Goal: Task Accomplishment & Management: Manage account settings

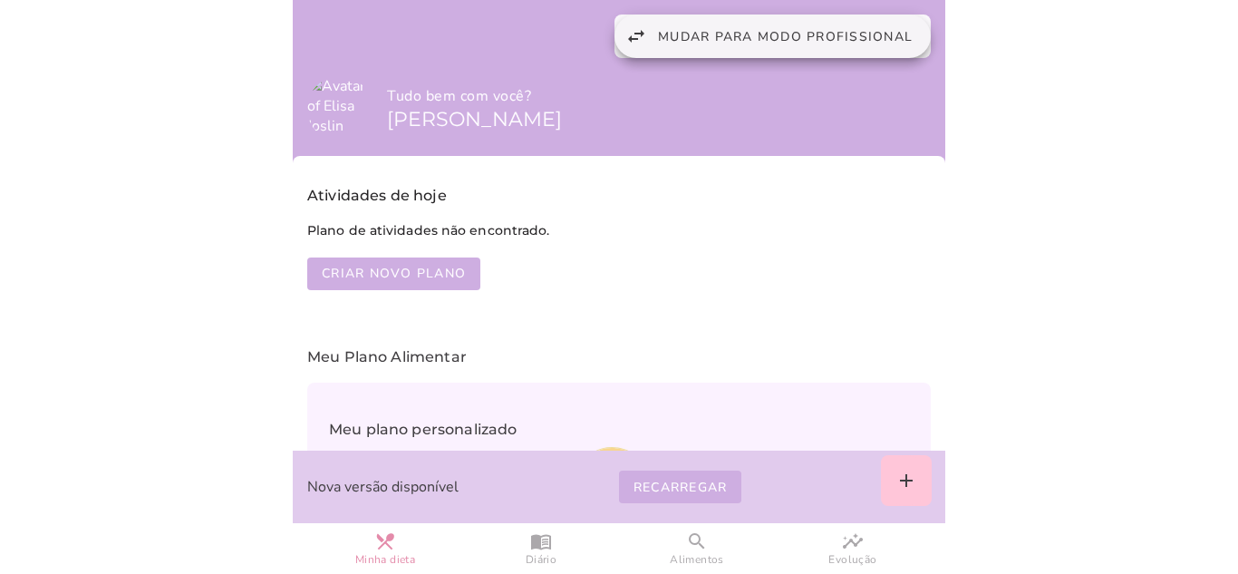
click at [788, 35] on span "Mudar para modo profissional" at bounding box center [785, 36] width 255 height 17
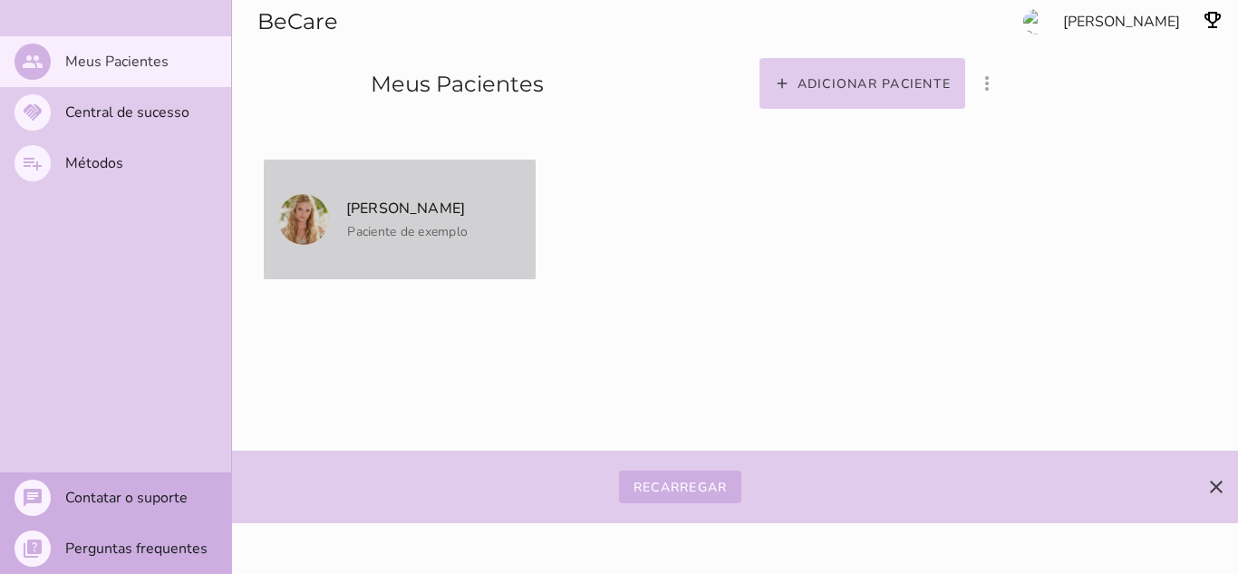
click at [406, 216] on p "[PERSON_NAME]" at bounding box center [406, 208] width 124 height 25
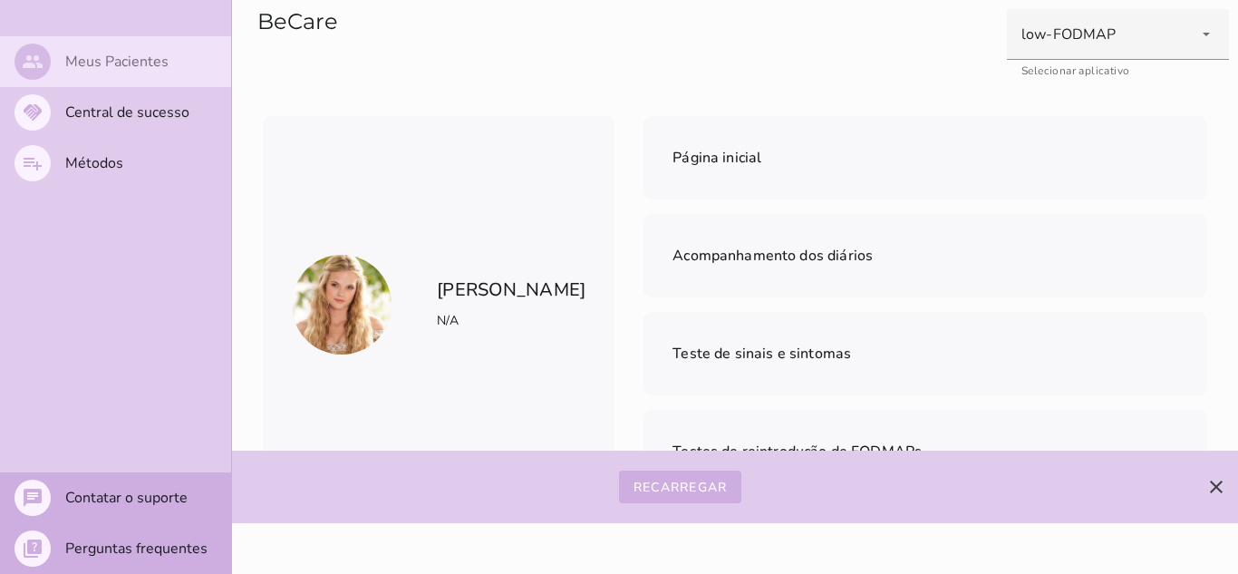
click at [0, 0] on slot "Meus Pacientes" at bounding box center [0, 0] width 0 height 0
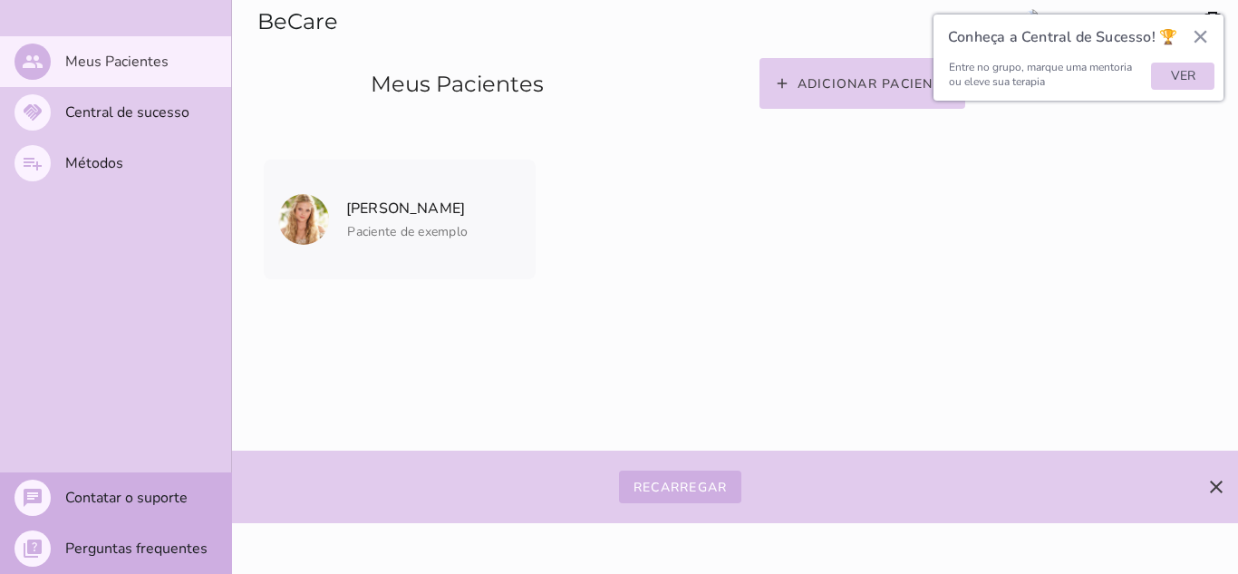
click at [1198, 34] on button "×" at bounding box center [1200, 36] width 17 height 29
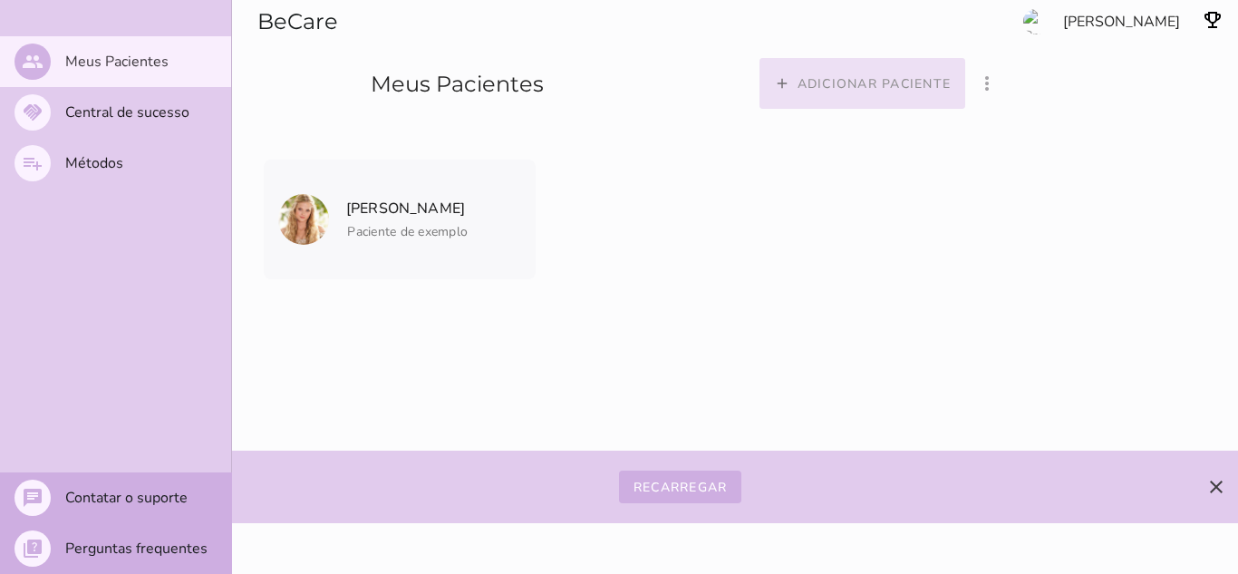
click at [0, 0] on slot "Adicionar paciente" at bounding box center [0, 0] width 0 height 0
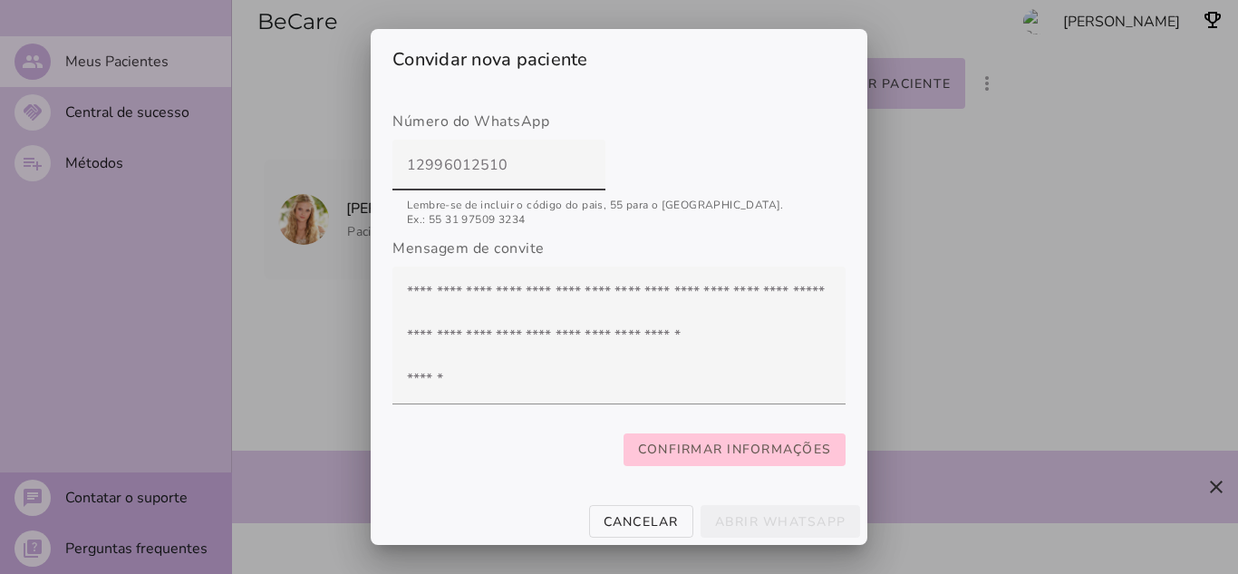
scroll to position [322, 0]
click at [407, 154] on input "12996012510" at bounding box center [499, 164] width 184 height 51
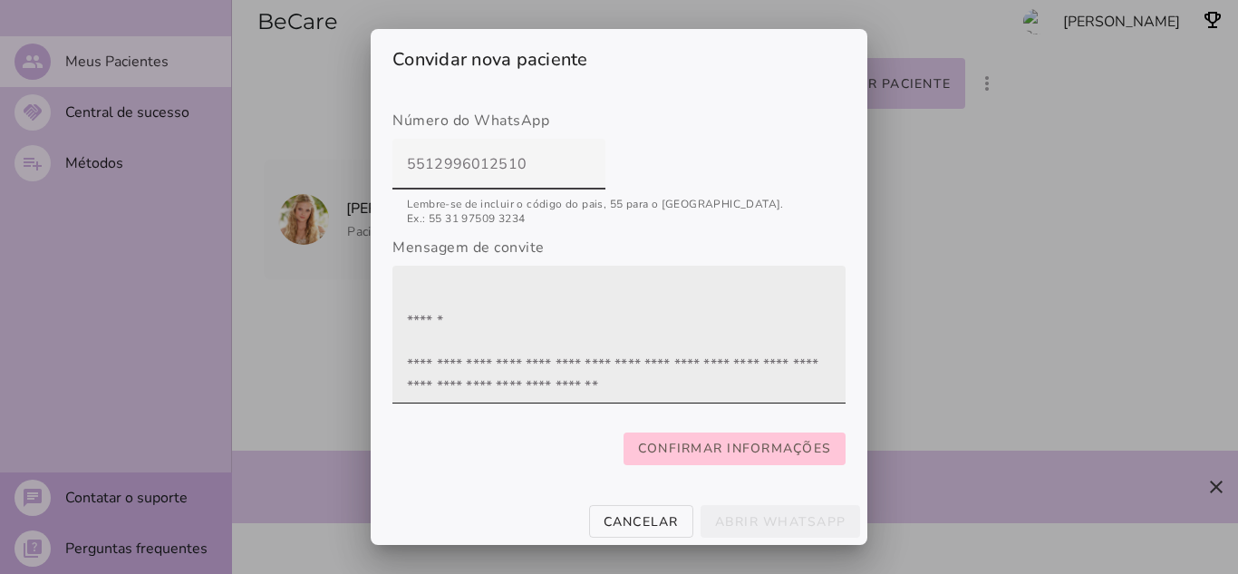
scroll to position [87, 0]
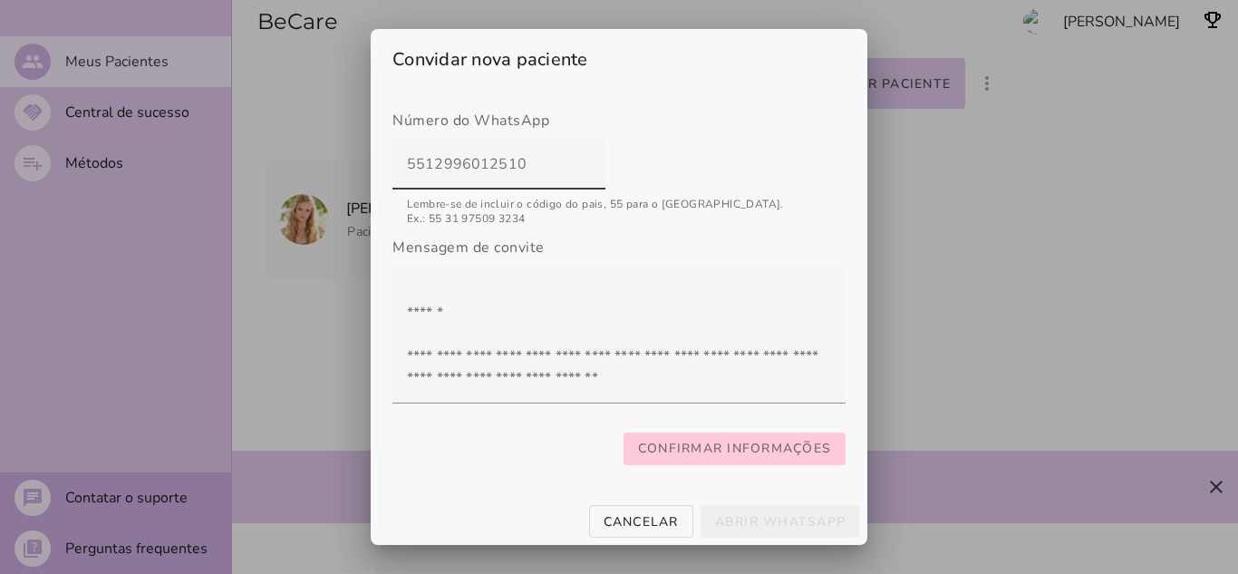
type input "5512996012510"
type mwc-textfield "5512996012510"
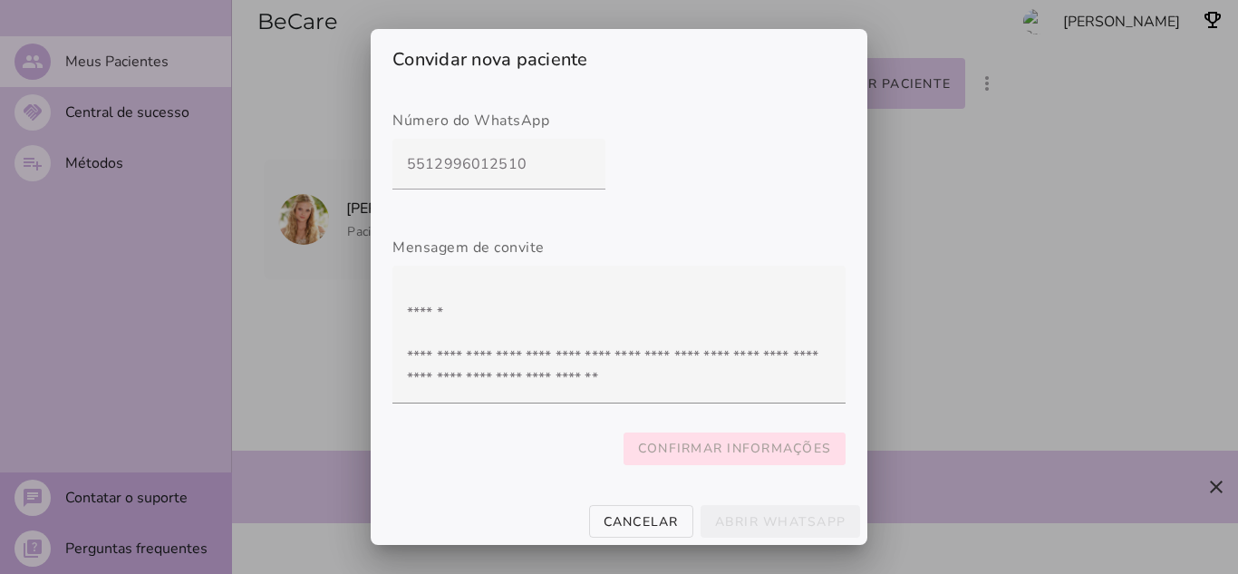
click at [0, 0] on slot "Confirmar informações" at bounding box center [0, 0] width 0 height 0
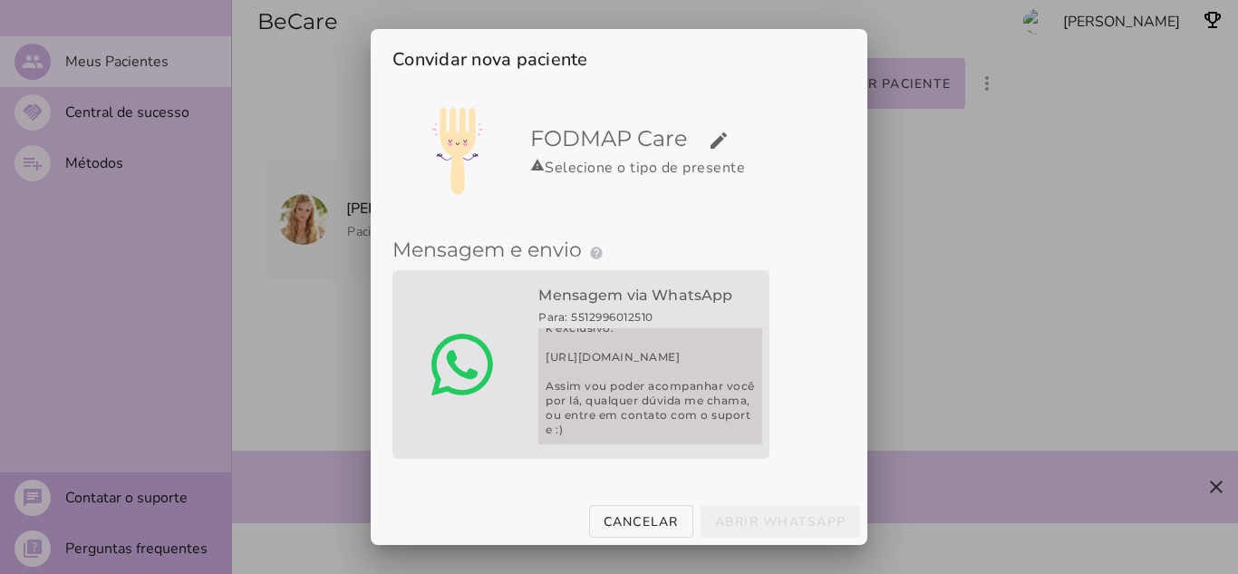
scroll to position [145, 0]
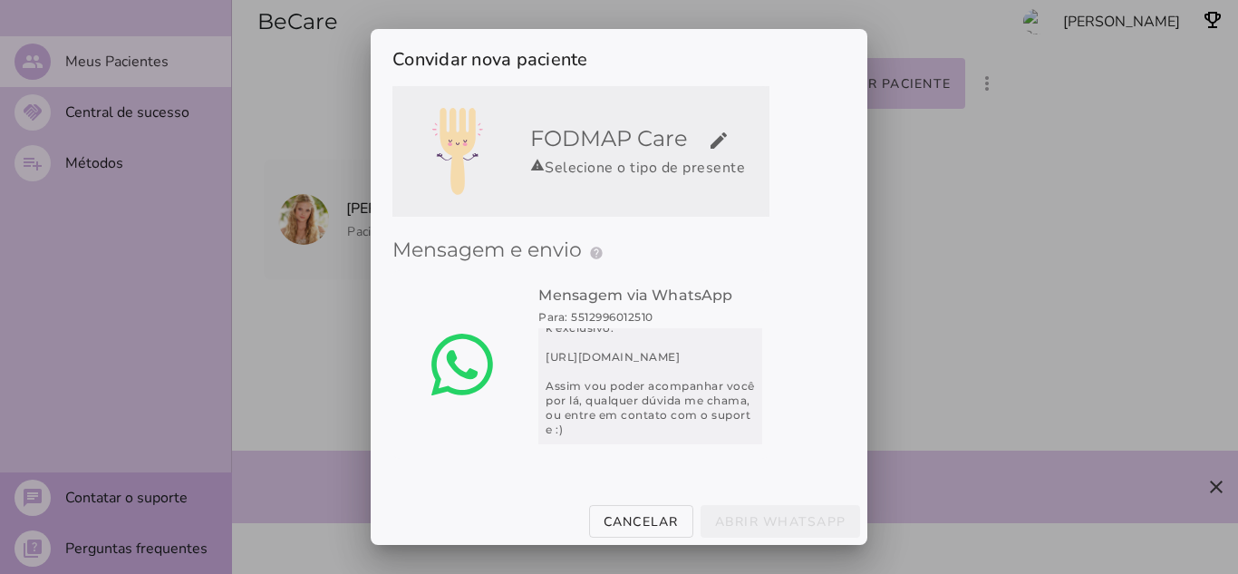
click at [656, 157] on div "warning Selecione o tipo de presente" at bounding box center [646, 168] width 232 height 22
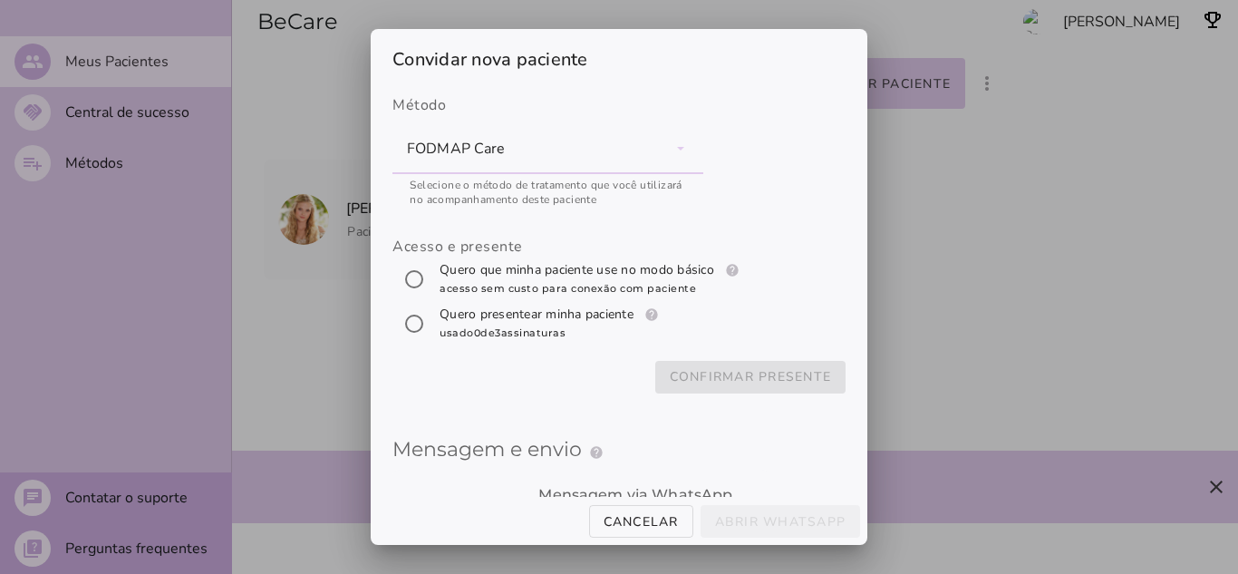
scroll to position [0, 0]
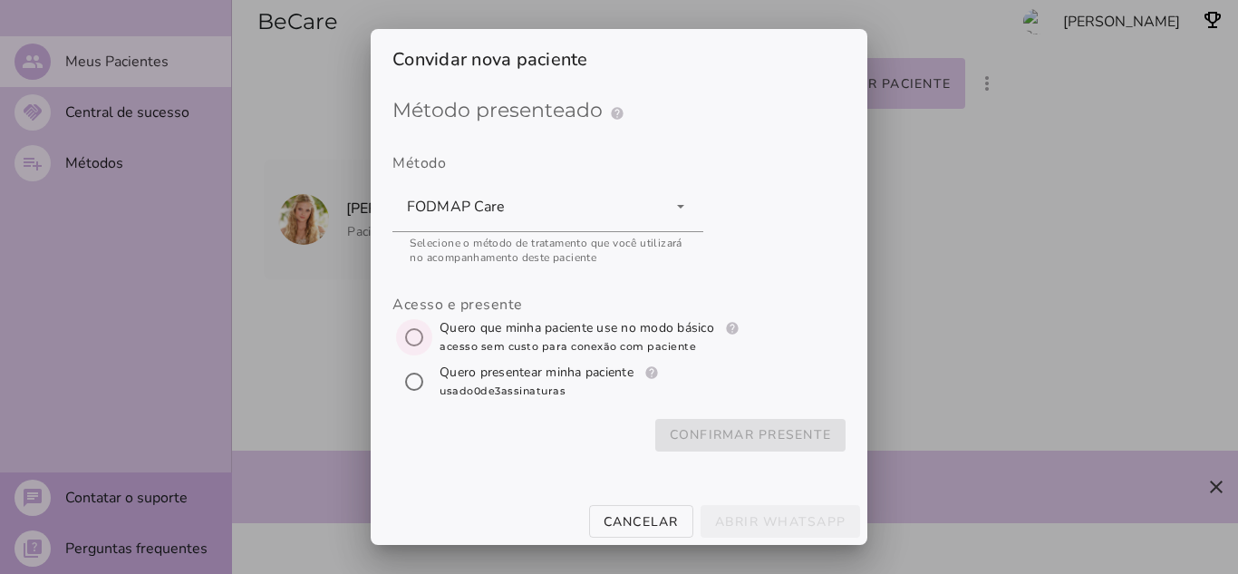
click at [413, 340] on input "[object Object]" at bounding box center [415, 338] width 44 height 44
radio input "****"
type mwc-radio "trial-extension"
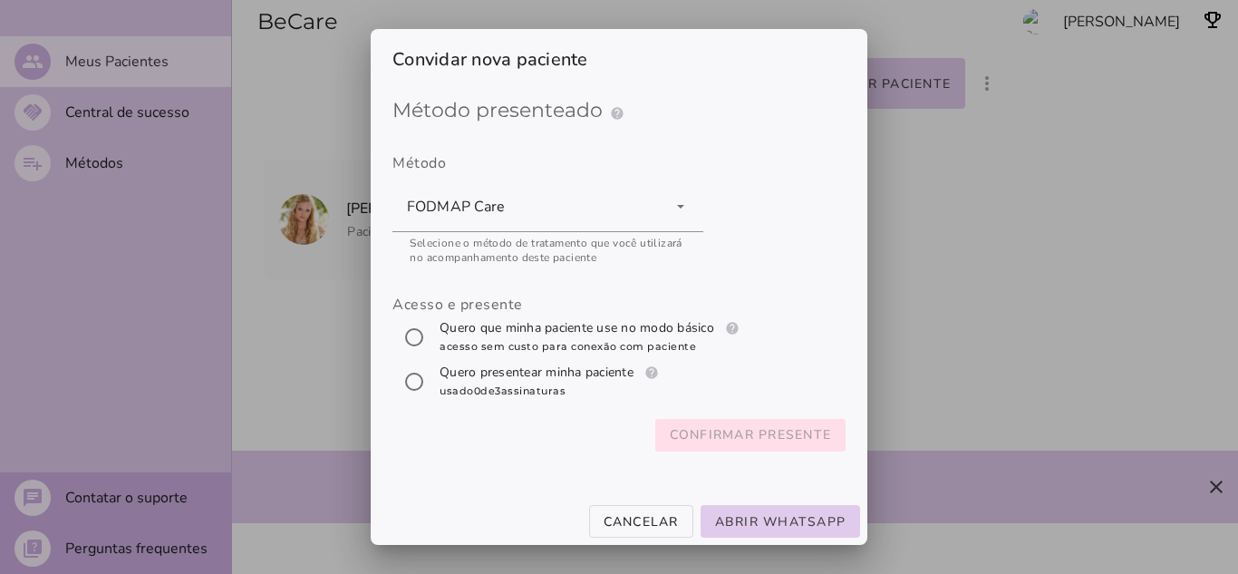
click at [0, 0] on slot "Confirmar presente" at bounding box center [0, 0] width 0 height 0
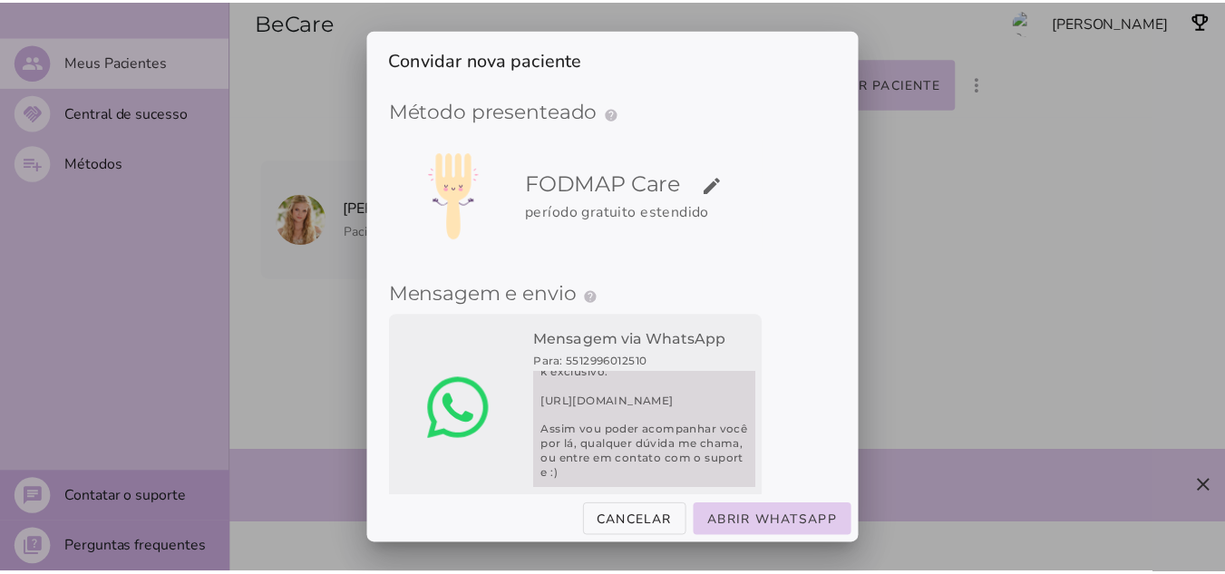
scroll to position [58, 0]
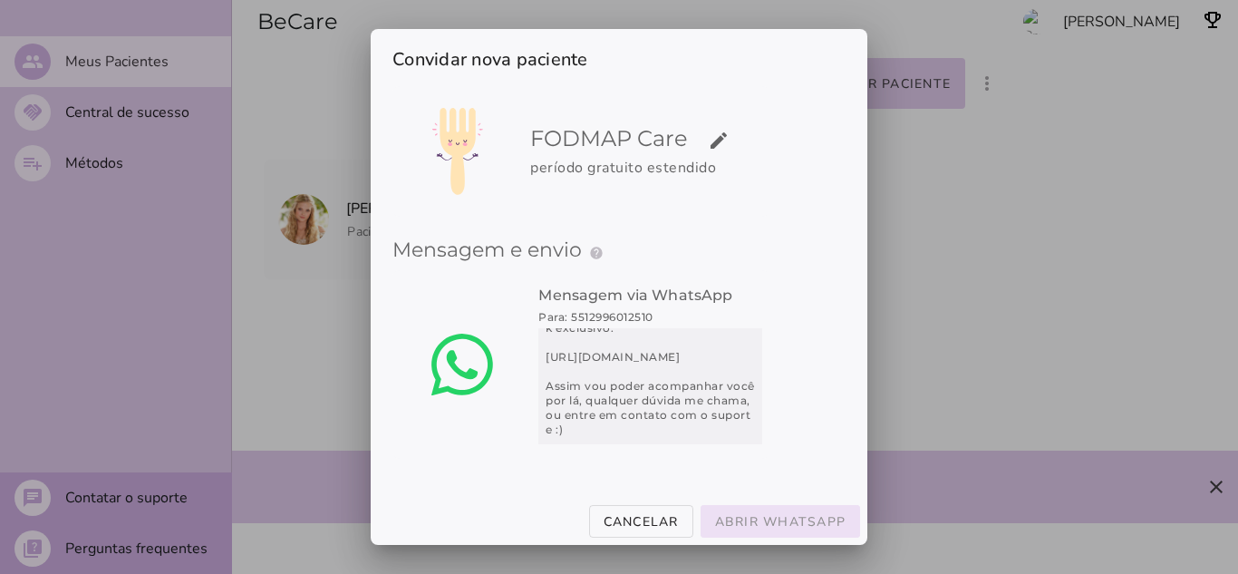
click at [0, 0] on slot "Abrir WhatsApp" at bounding box center [0, 0] width 0 height 0
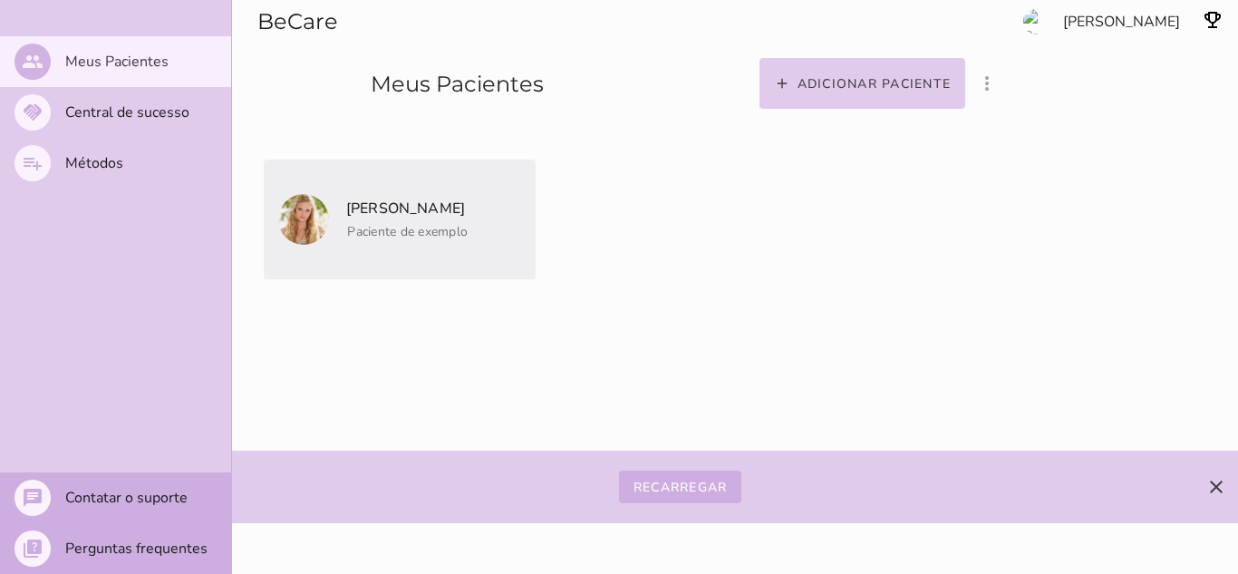
click at [439, 205] on p "[PERSON_NAME]" at bounding box center [406, 208] width 124 height 25
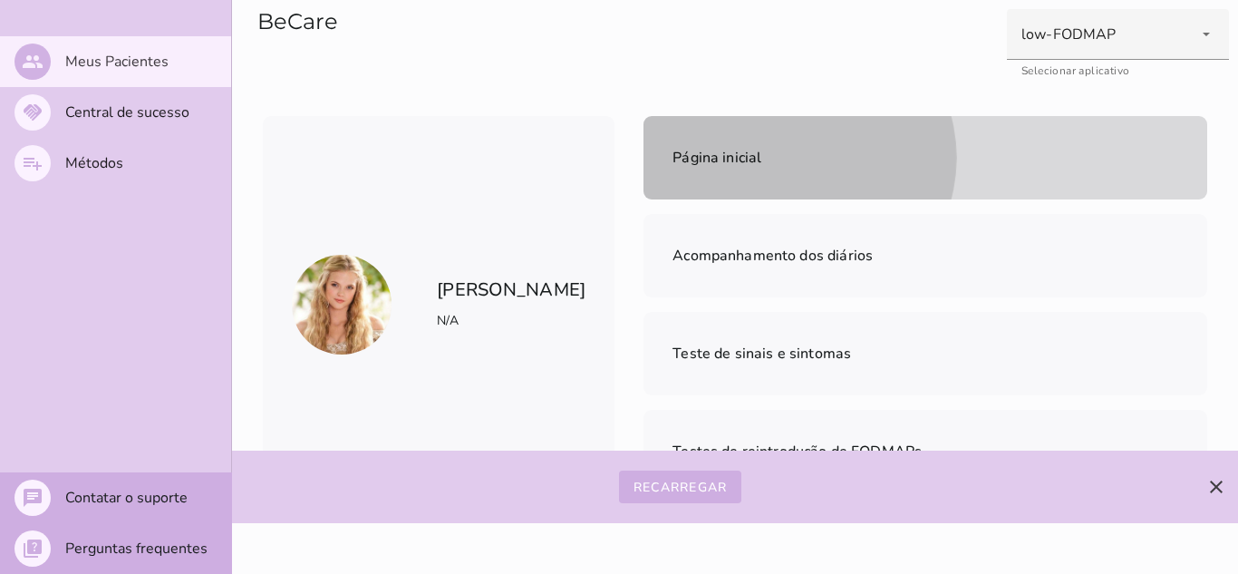
click at [673, 161] on span "Página inicial" at bounding box center [717, 158] width 89 height 20
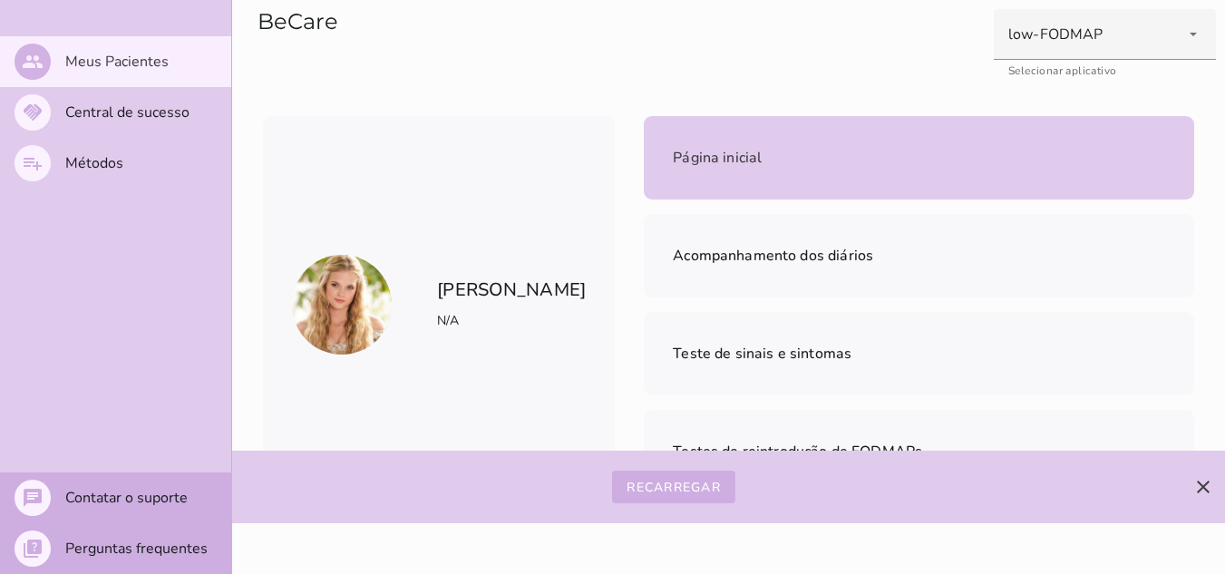
click at [0, 0] on slot "Adicionar arquivo dieta em PDF" at bounding box center [0, 0] width 0 height 0
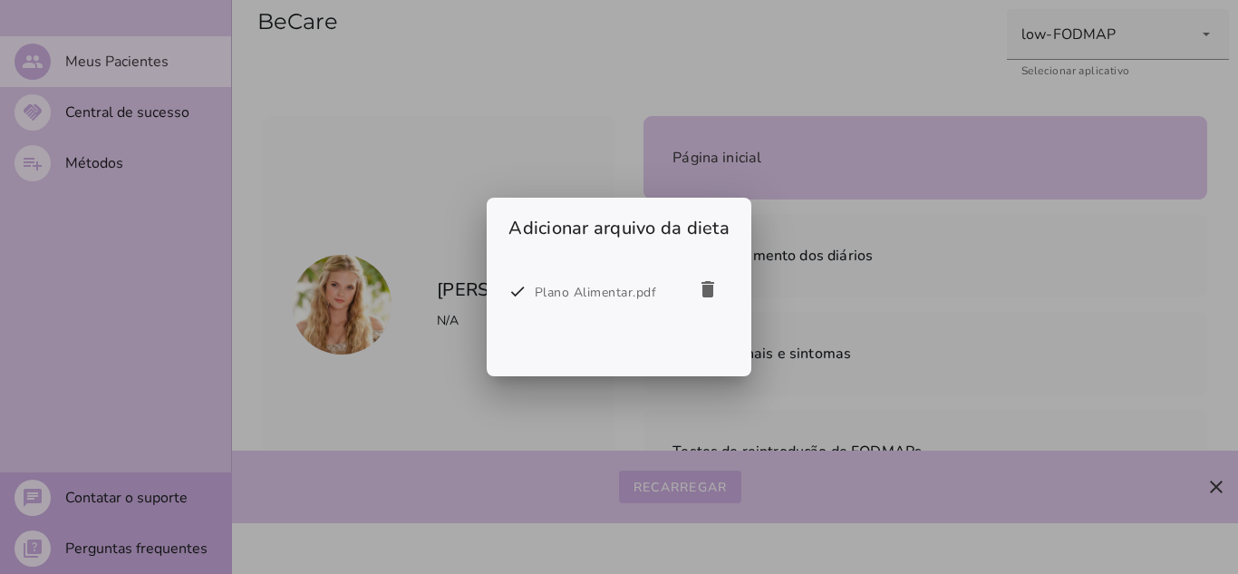
click at [551, 294] on div "Plano Alimentar.pdf" at bounding box center [610, 293] width 151 height 22
click at [580, 228] on h2 "Adicionar arquivo da dieta" at bounding box center [619, 224] width 265 height 53
click at [876, 366] on div at bounding box center [619, 287] width 1238 height 574
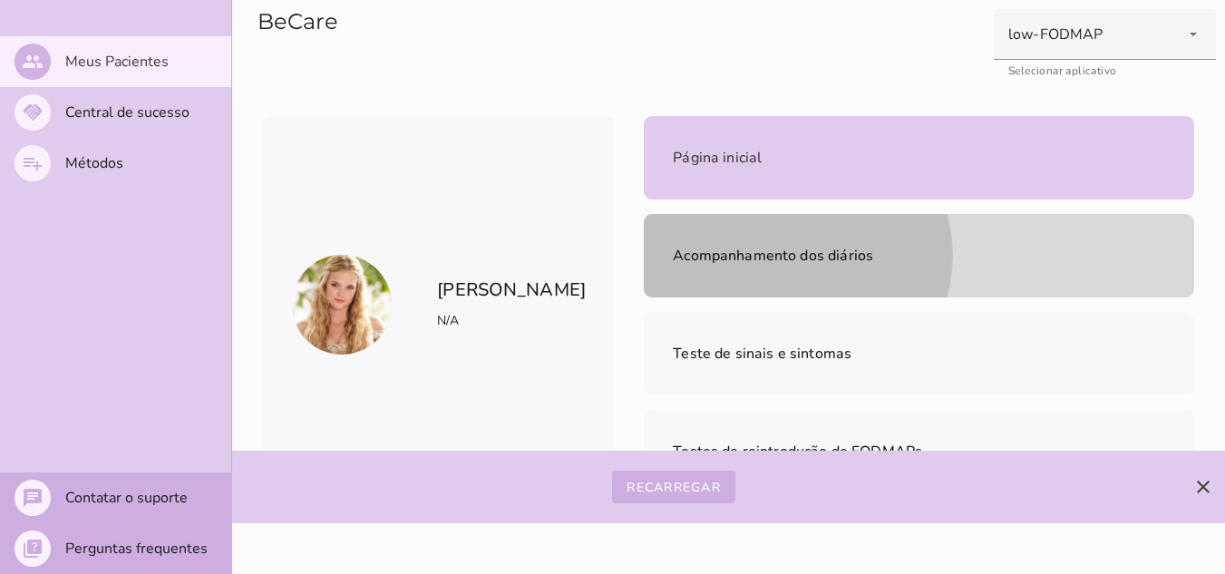
drag, startPoint x: 964, startPoint y: 160, endPoint x: 944, endPoint y: 163, distance: 20.3
click at [873, 246] on span "Acompanhamento dos diários" at bounding box center [773, 256] width 200 height 20
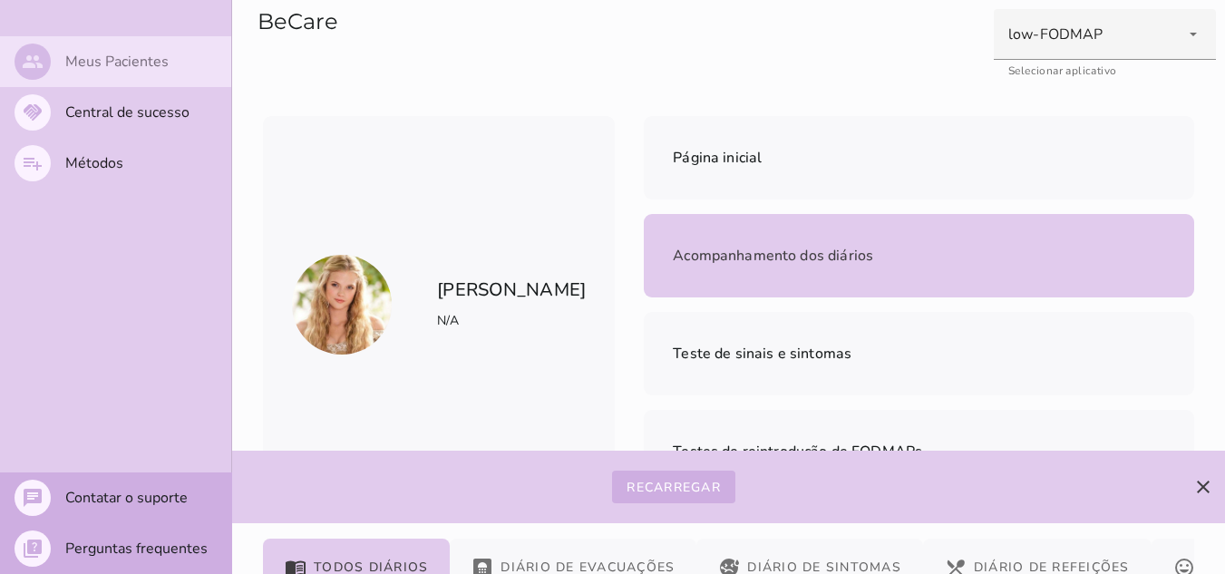
click at [0, 0] on slot "Meus Pacientes" at bounding box center [0, 0] width 0 height 0
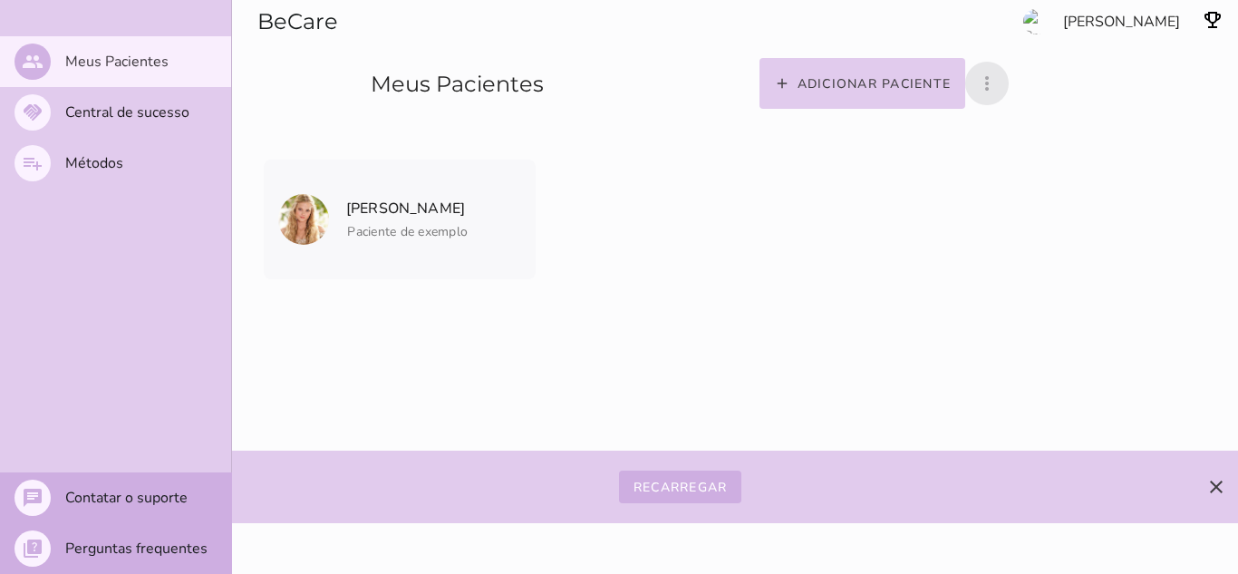
click at [998, 83] on icon "more_vert" at bounding box center [987, 84] width 22 height 22
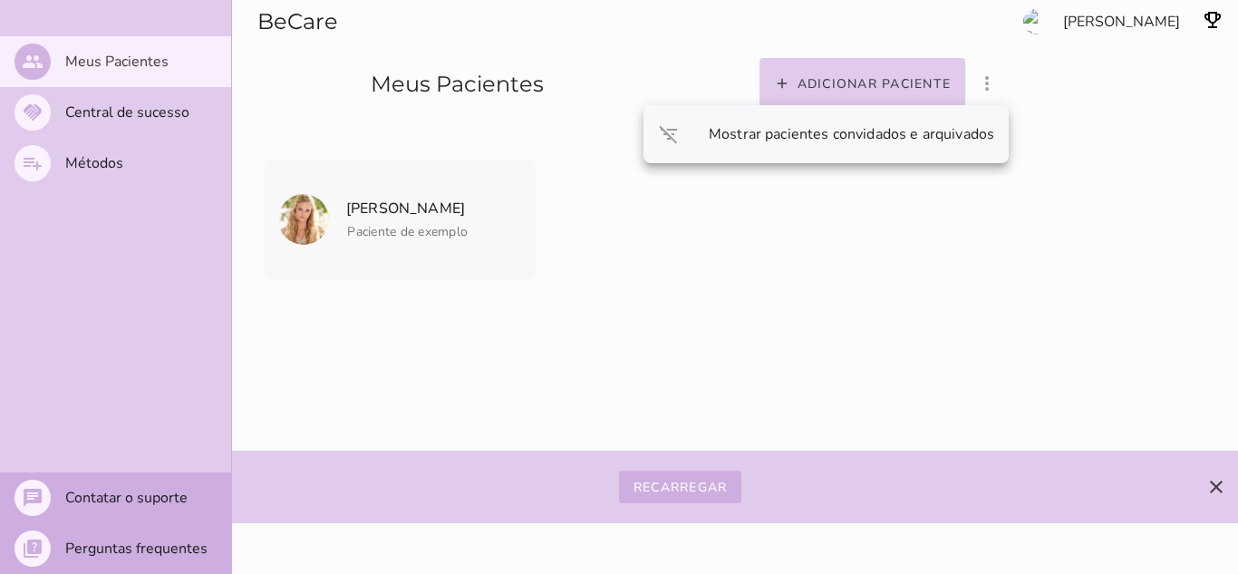
click at [1119, 78] on section "Adicionar paciente filter_list_ off Mostrar pacientes convidados e arquivados […" at bounding box center [948, 58] width 579 height 116
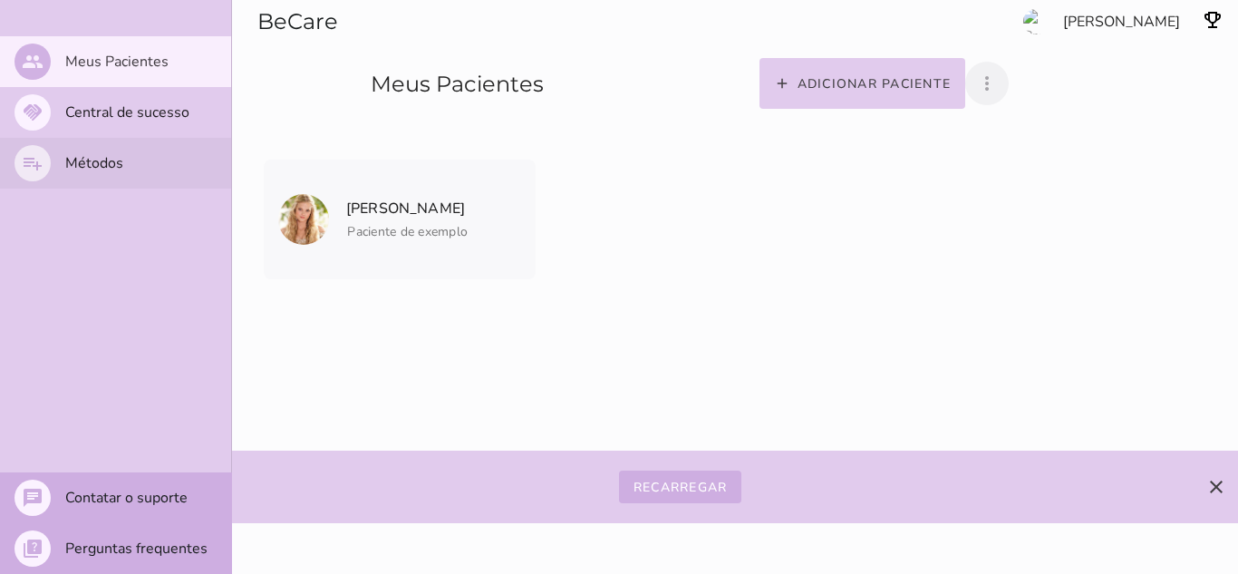
click at [0, 0] on slot "Métodos" at bounding box center [0, 0] width 0 height 0
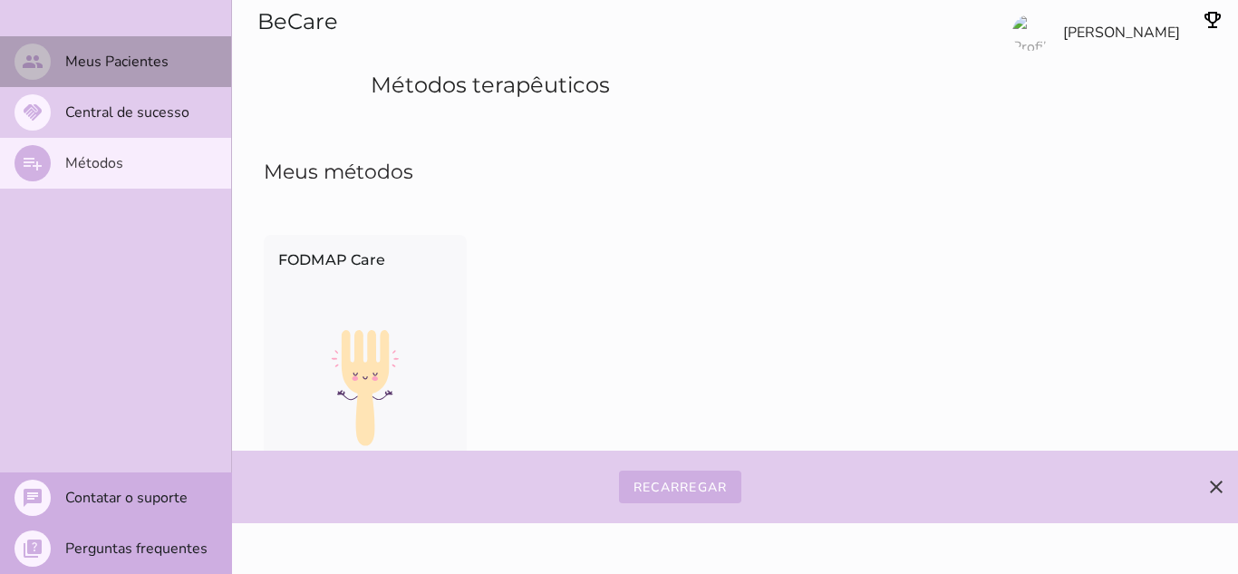
click at [0, 0] on slot "Meus Pacientes" at bounding box center [0, 0] width 0 height 0
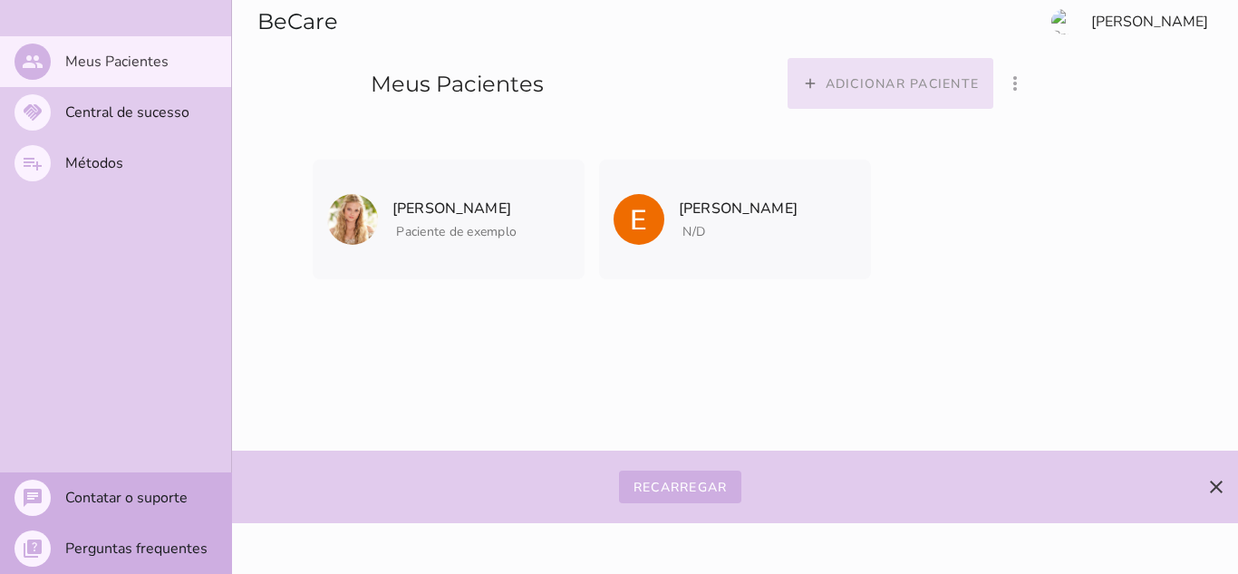
click at [0, 0] on slot "Adicionar paciente" at bounding box center [0, 0] width 0 height 0
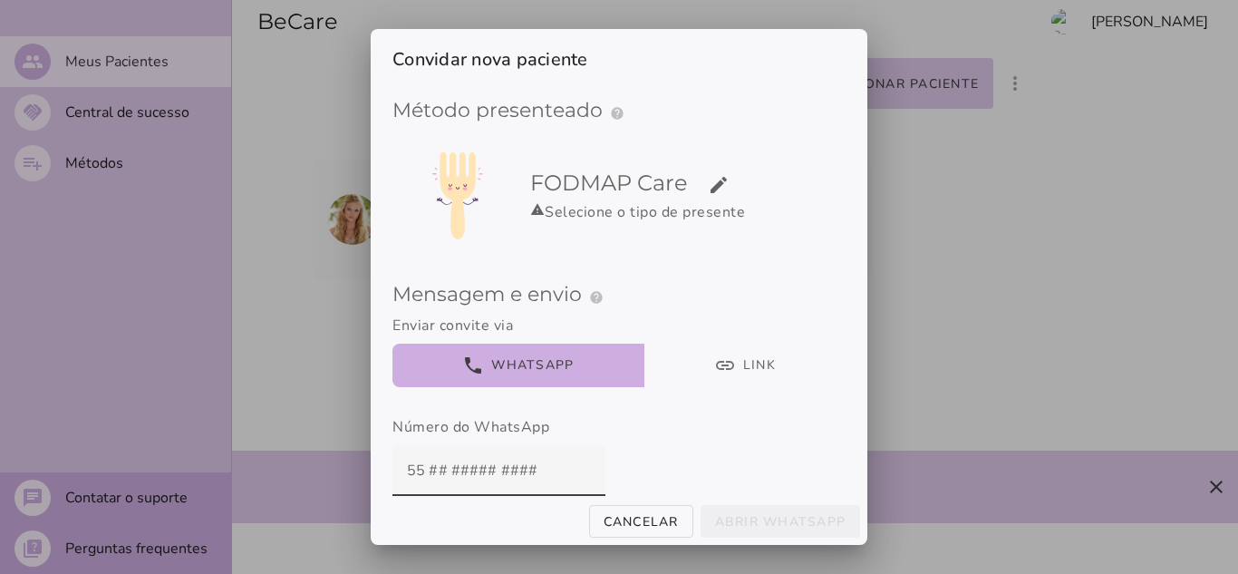
scroll to position [14, 0]
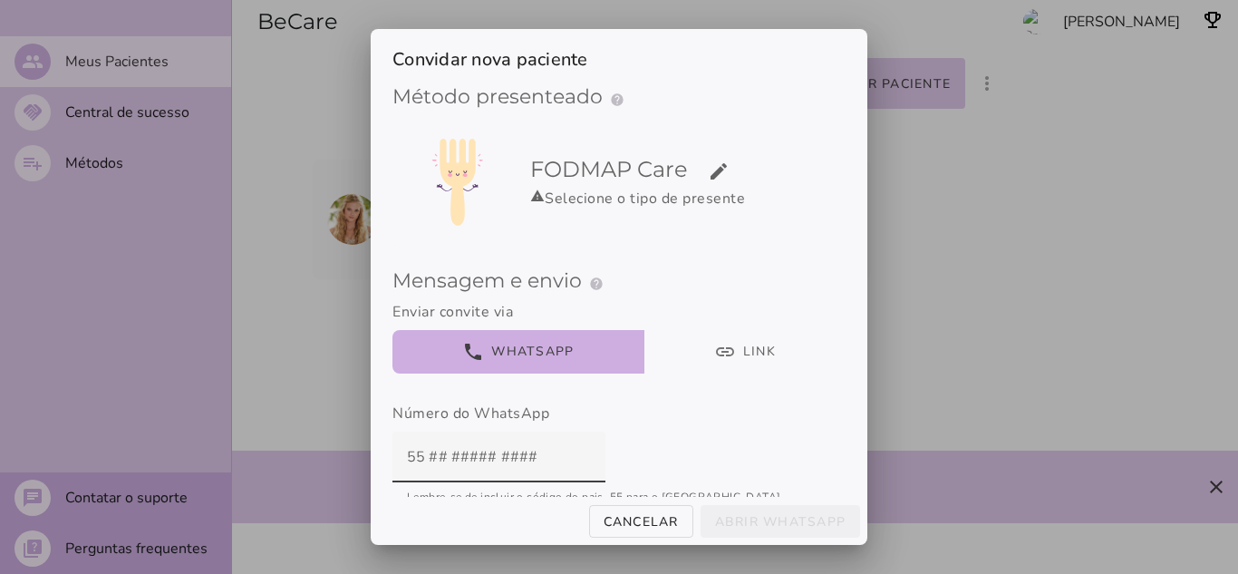
paste input "55 12 98190-8209"
click at [494, 463] on input "55 12 98190-8209" at bounding box center [499, 457] width 184 height 51
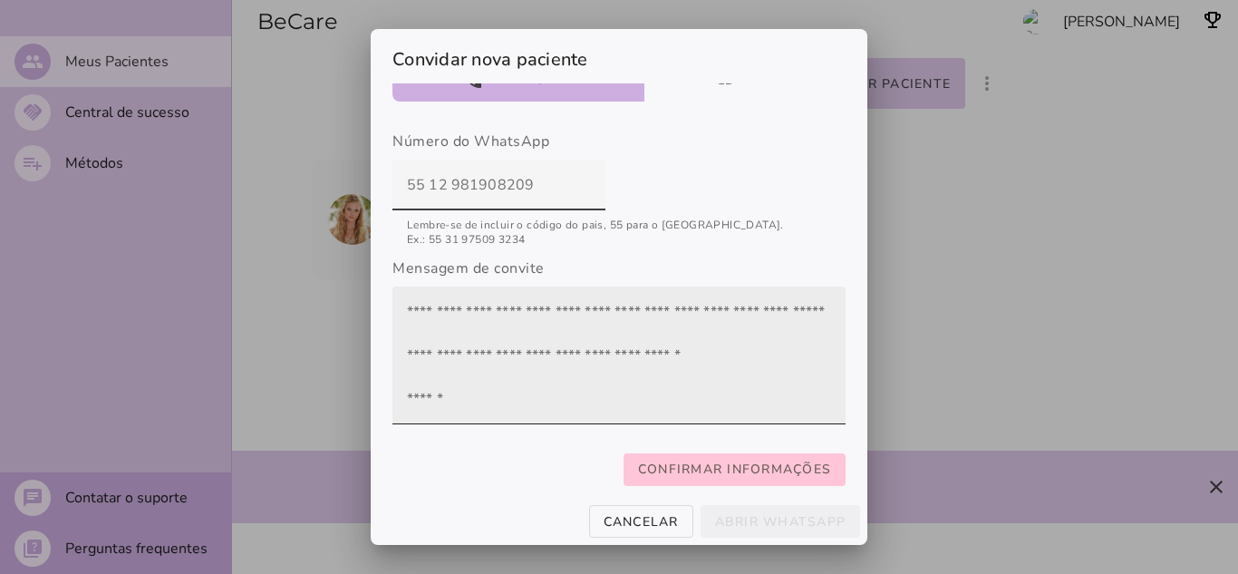
scroll to position [87, 0]
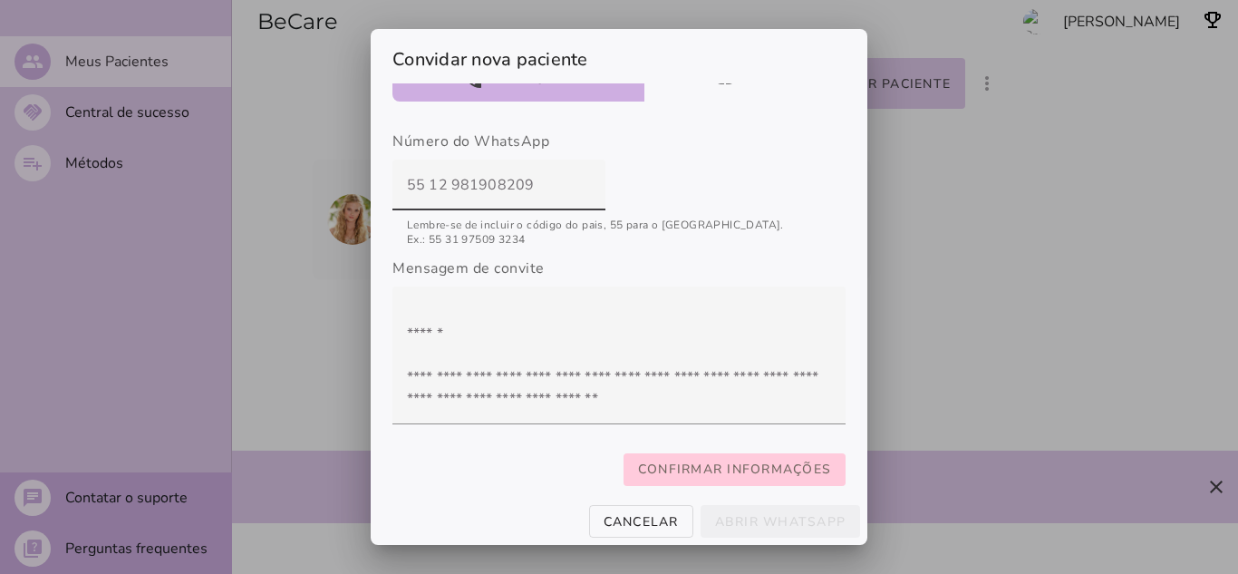
type input "55 12 981908209"
type mwc-textfield "55 12 981908209"
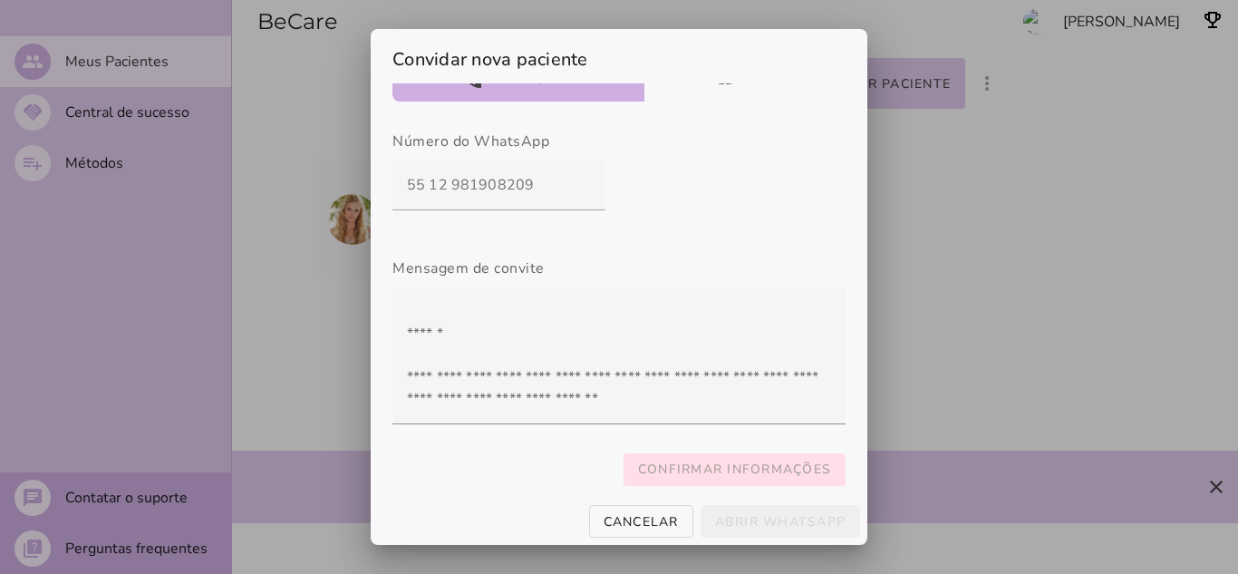
click at [0, 0] on slot "Confirmar informações" at bounding box center [0, 0] width 0 height 0
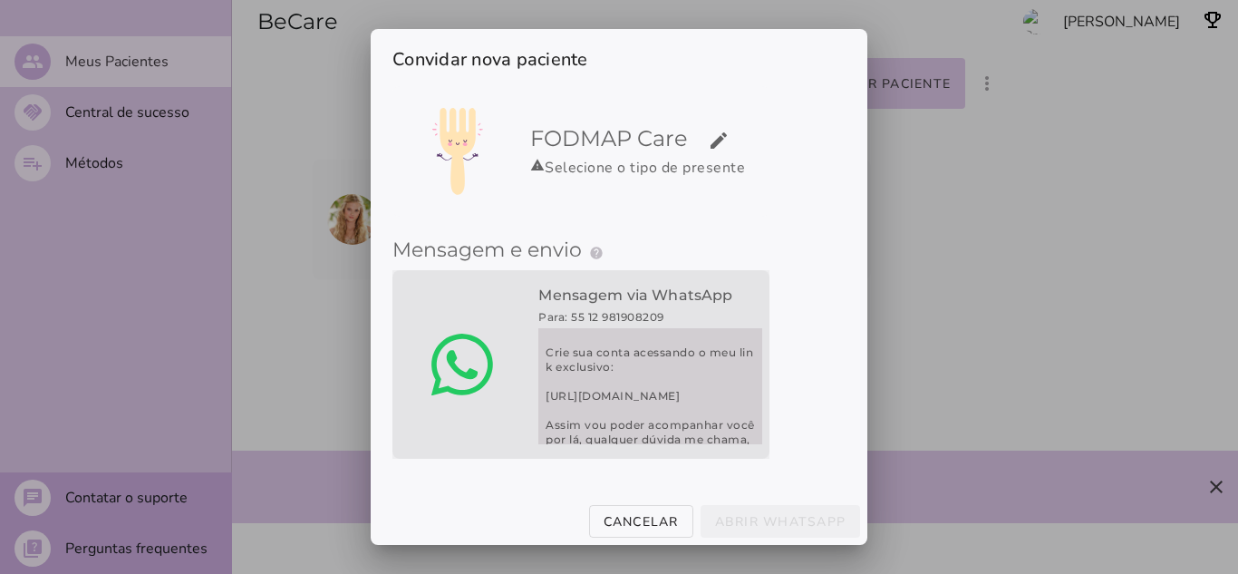
scroll to position [145, 0]
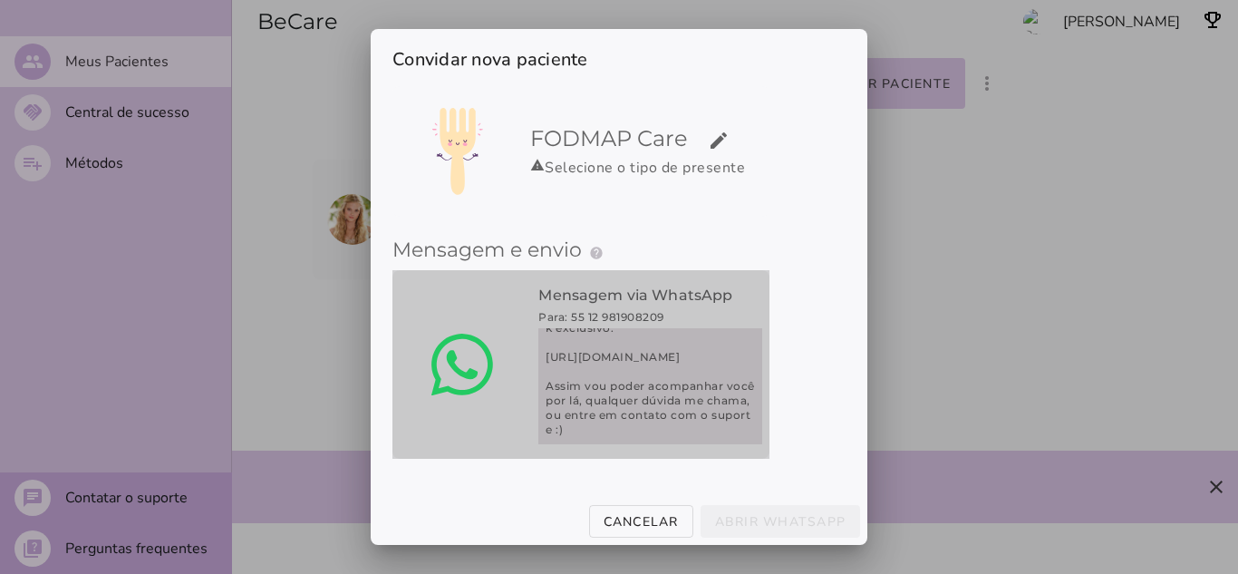
click at [672, 385] on span "Querido paciente, para o seu tratamento, usarei o aplicativo FODMAP Care Crie s…" at bounding box center [651, 386] width 224 height 116
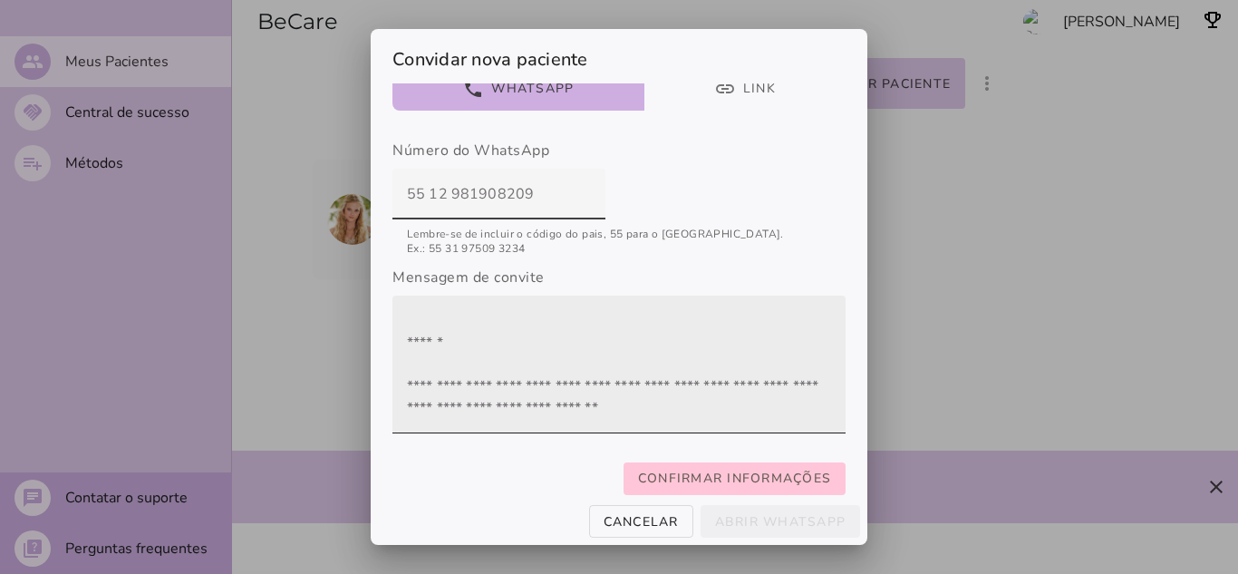
scroll to position [322, 0]
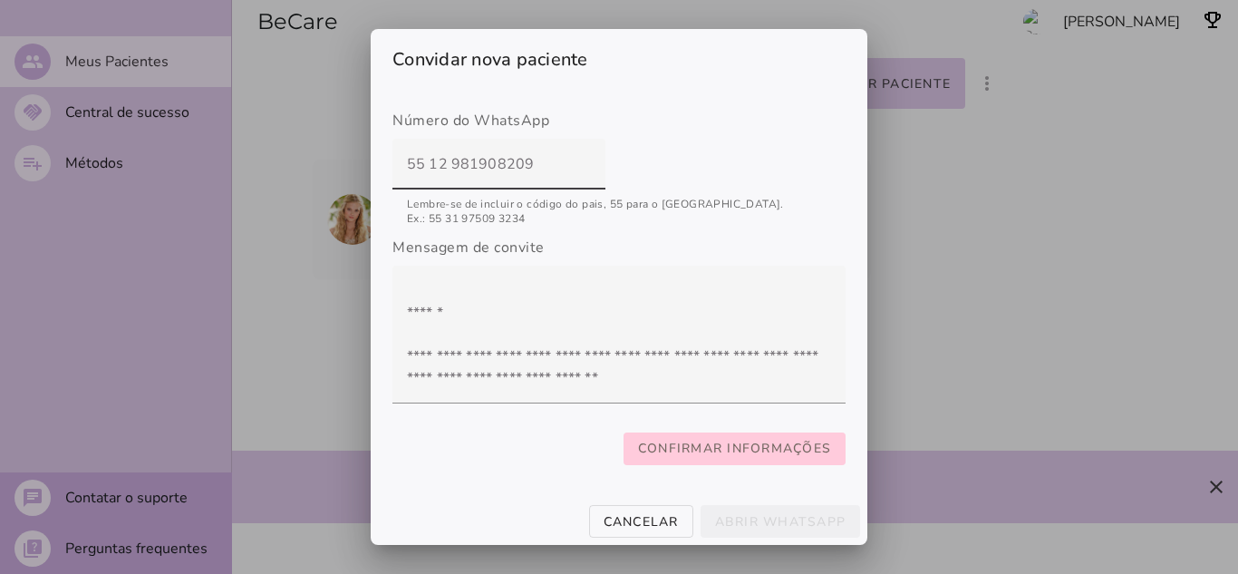
click at [0, 0] on slot "Confirmar informações" at bounding box center [0, 0] width 0 height 0
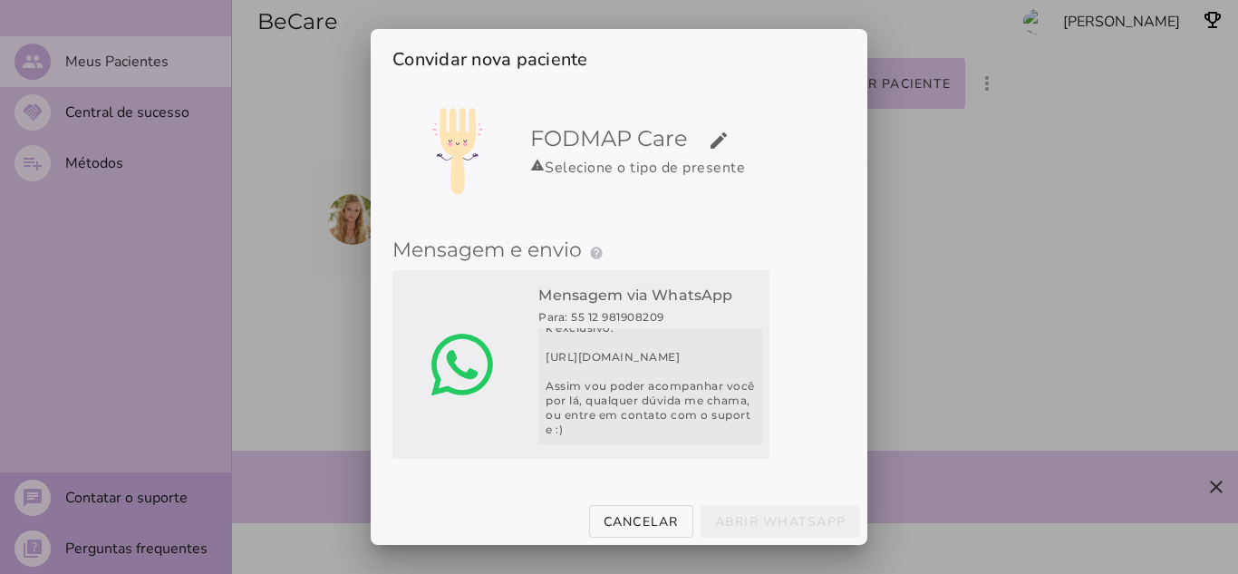
scroll to position [58, 0]
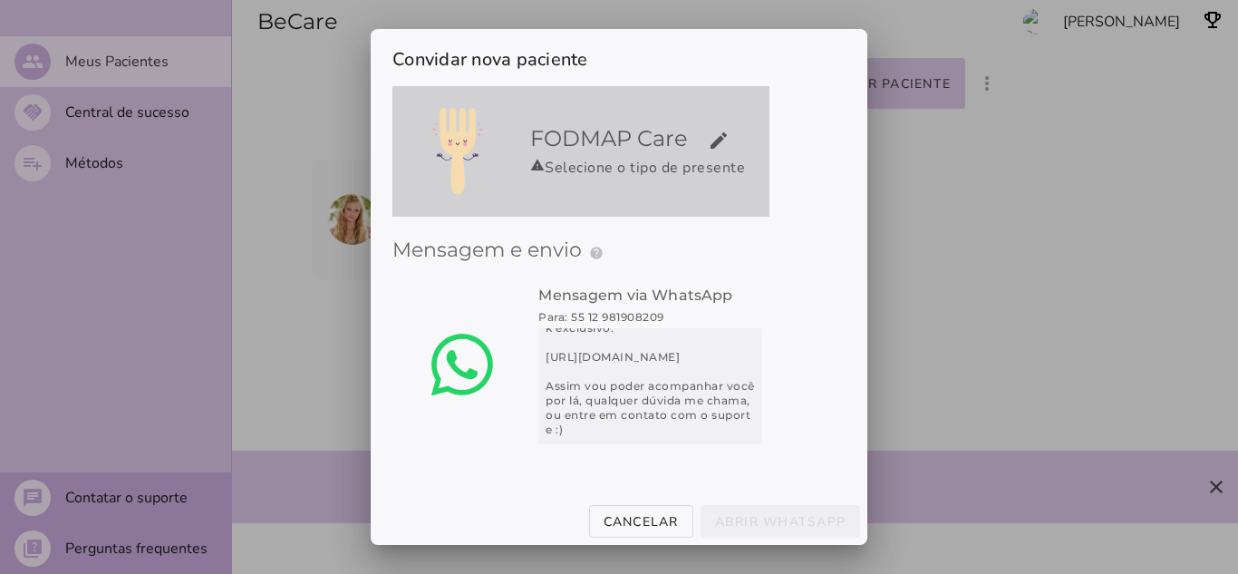
click at [709, 157] on div "warning Selecione o tipo de presente" at bounding box center [646, 168] width 232 height 22
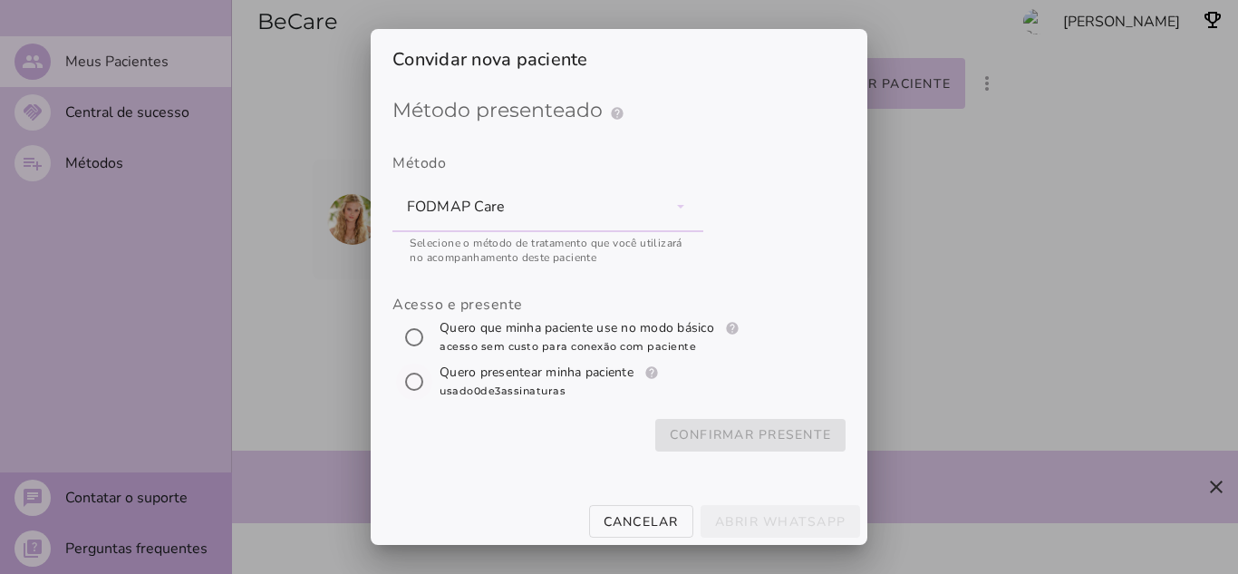
click at [413, 384] on input "[object Object]" at bounding box center [415, 382] width 44 height 44
radio input "****"
type mwc-radio "subscription"
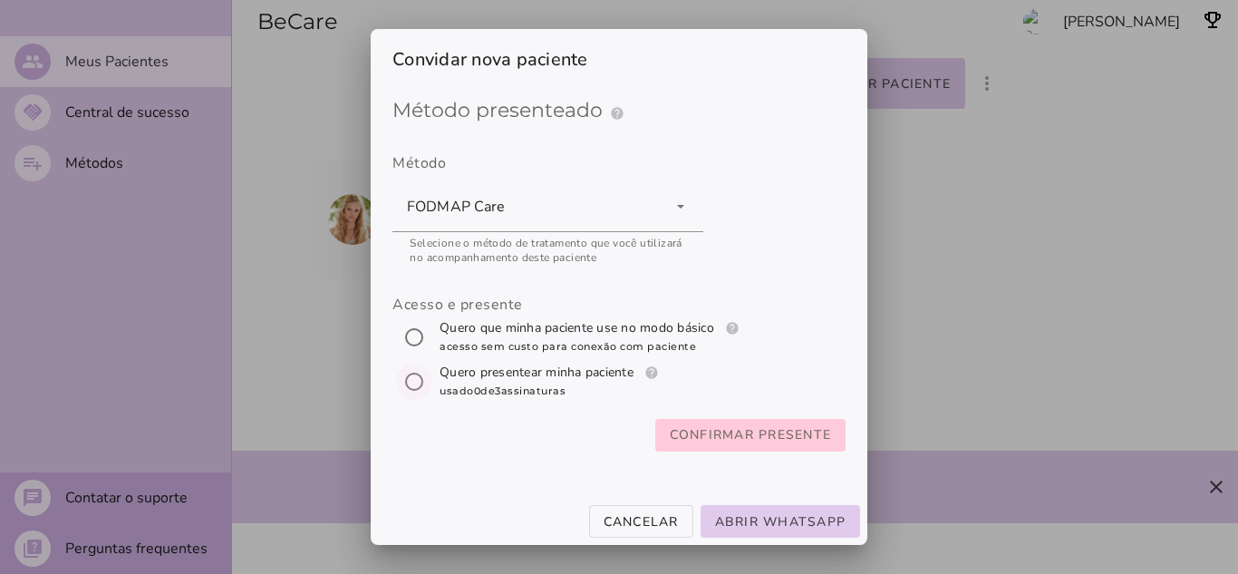
click at [0, 0] on slot "Confirmar presente" at bounding box center [0, 0] width 0 height 0
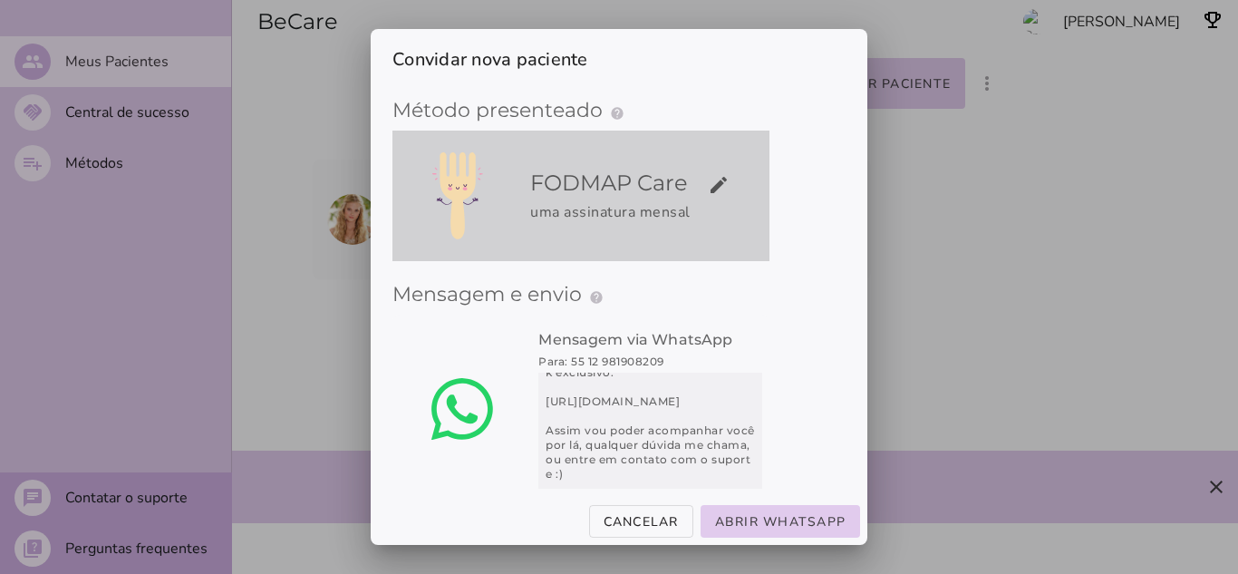
click at [661, 203] on div "uma assinatura mensal" at bounding box center [646, 212] width 232 height 22
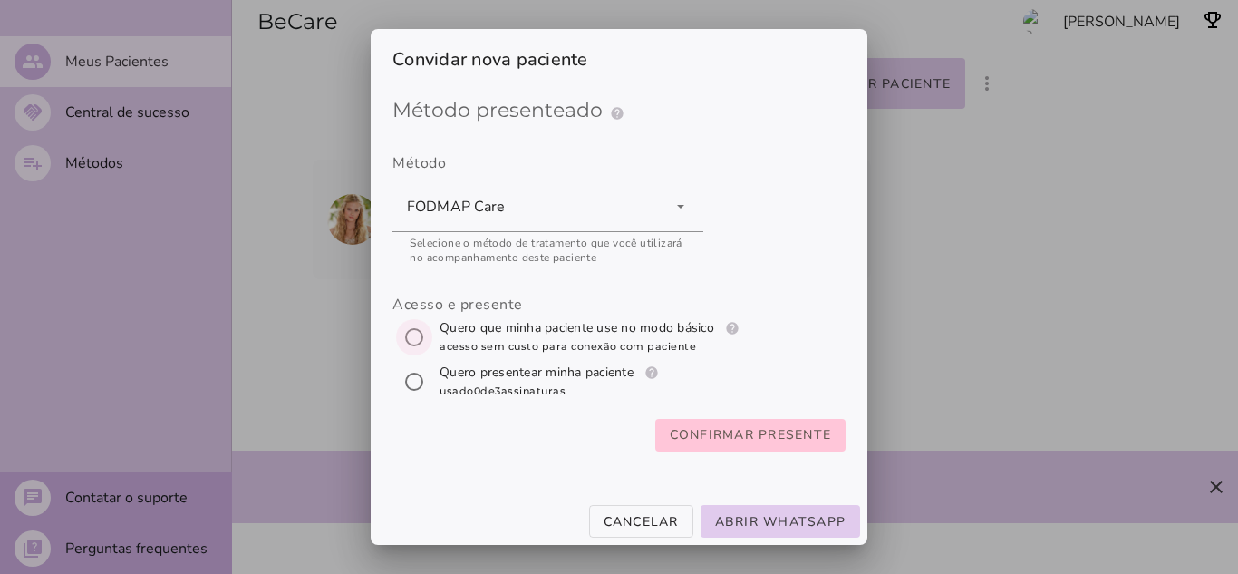
click at [413, 338] on input "[object Object]" at bounding box center [415, 338] width 44 height 44
radio input "****"
type mwc-radio "trial-extension"
click at [0, 0] on slot "Confirmar presente" at bounding box center [0, 0] width 0 height 0
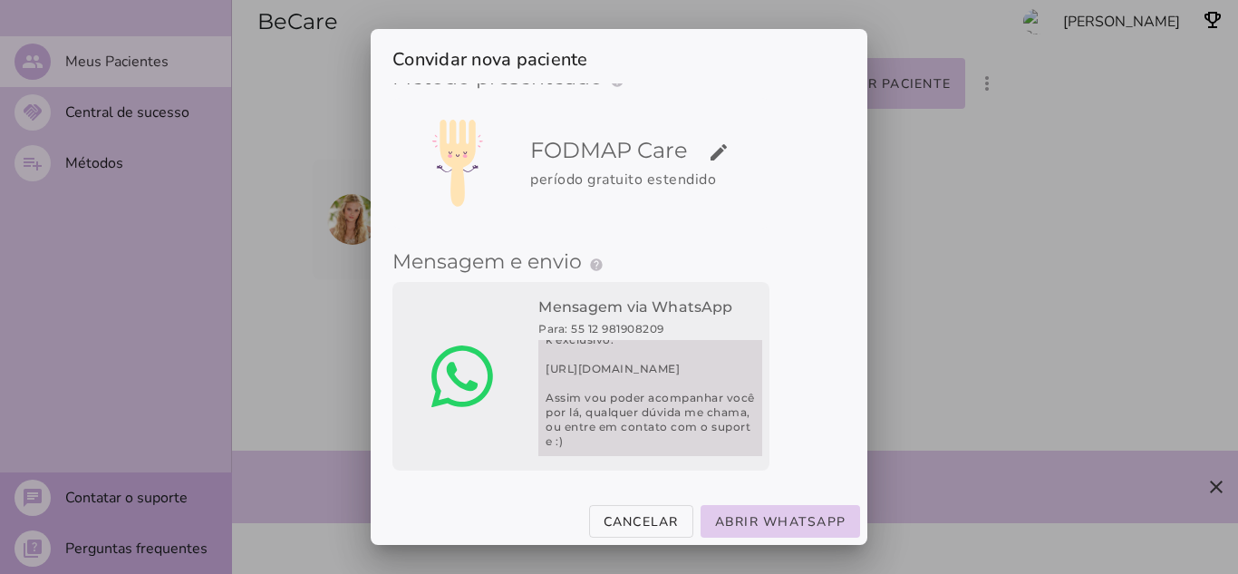
scroll to position [58, 0]
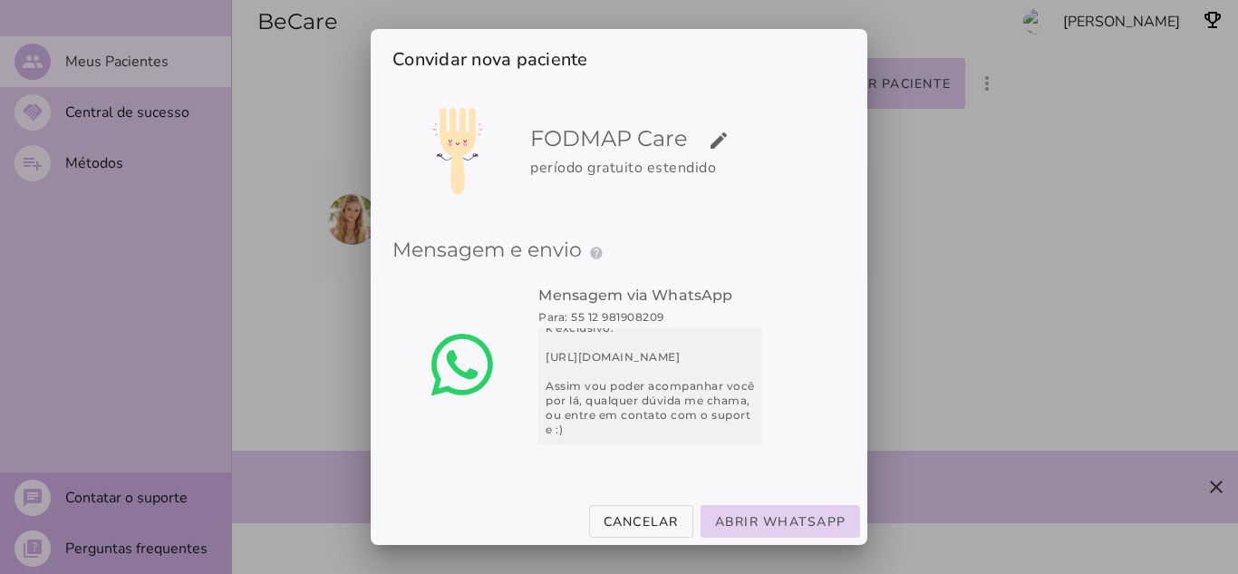
click at [0, 0] on slot "Abrir WhatsApp" at bounding box center [0, 0] width 0 height 0
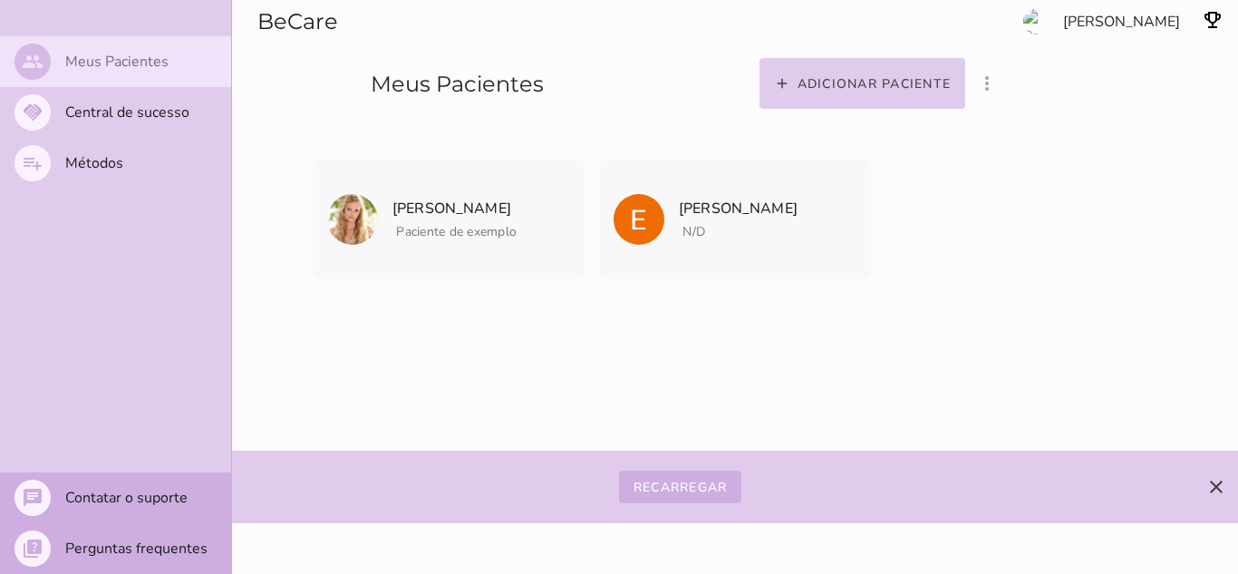
click at [0, 0] on slot "Meus Pacientes" at bounding box center [0, 0] width 0 height 0
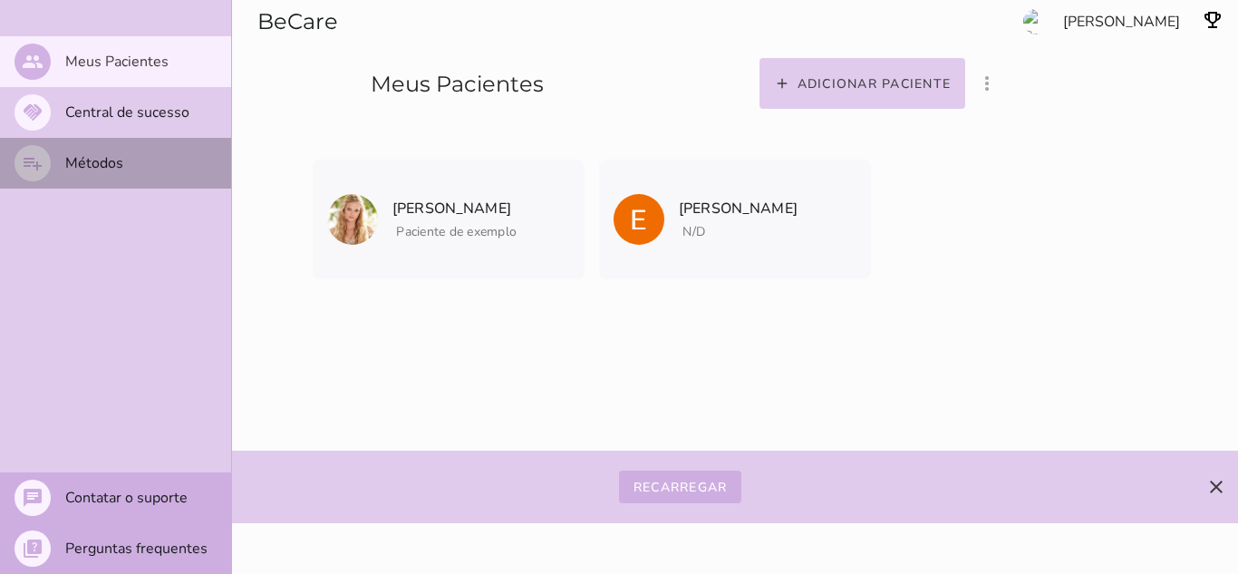
click at [0, 0] on slot "Métodos" at bounding box center [0, 0] width 0 height 0
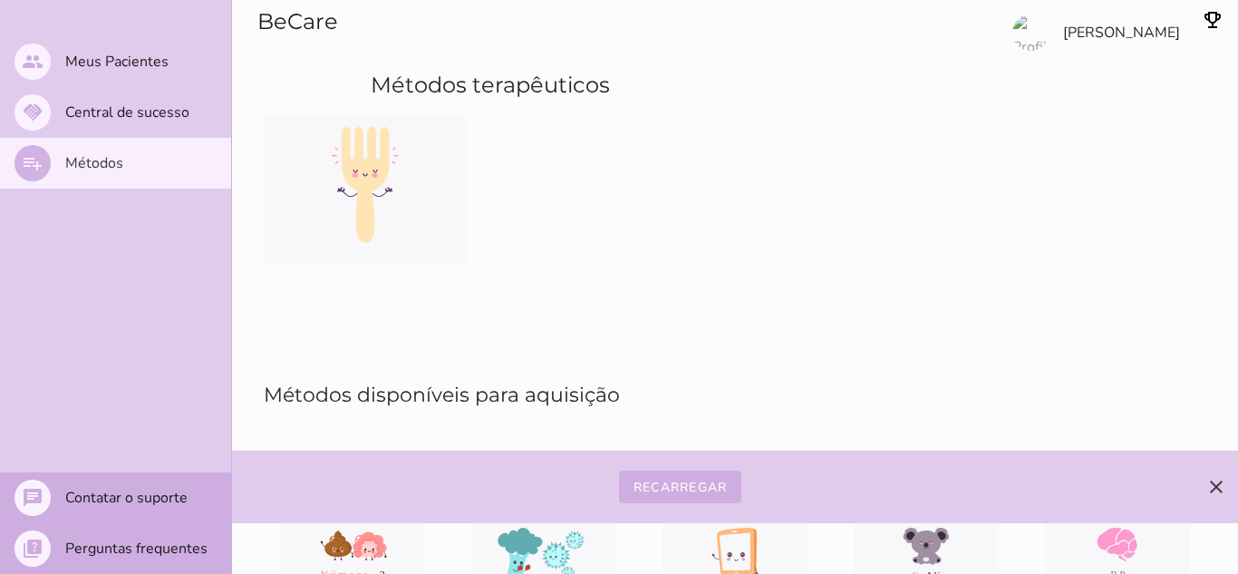
scroll to position [228, 0]
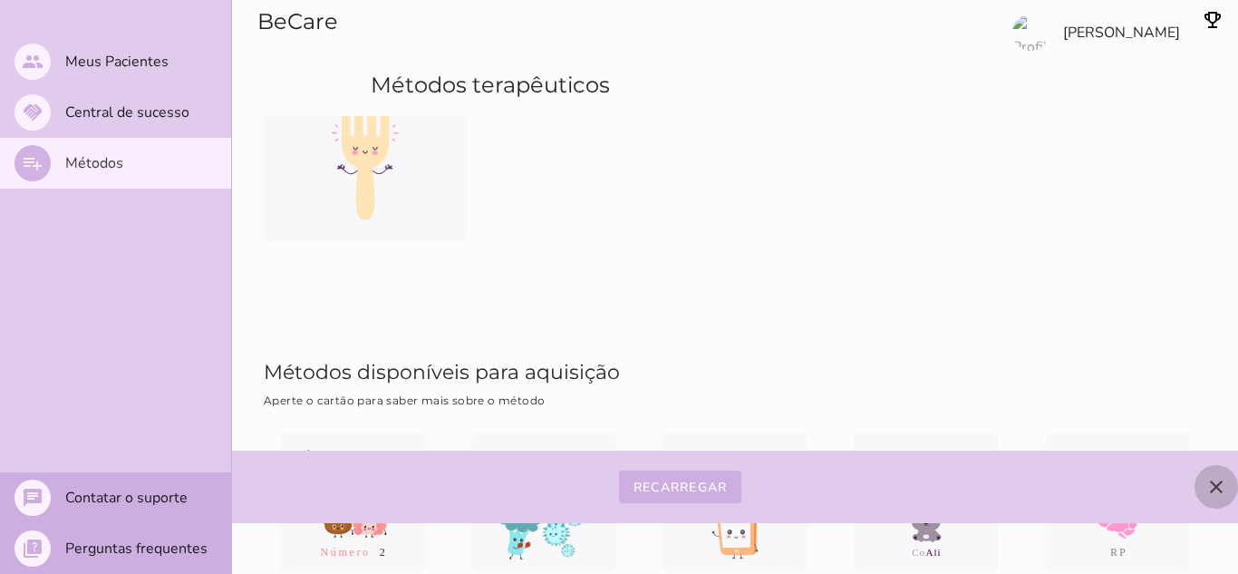
click at [1213, 482] on icon "close" at bounding box center [1217, 487] width 22 height 22
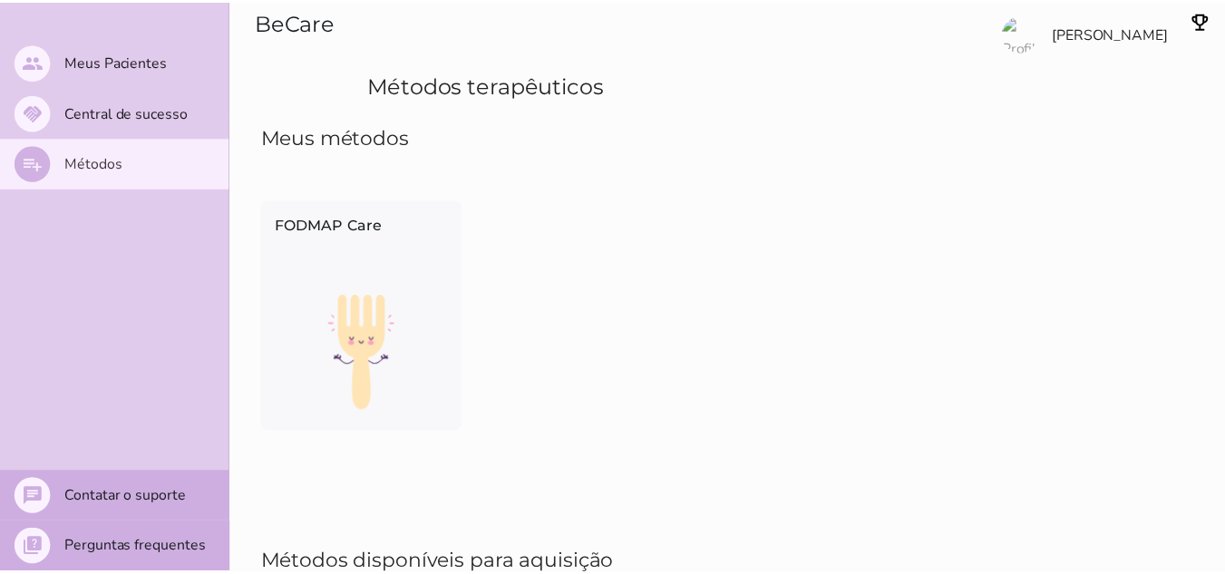
scroll to position [0, 0]
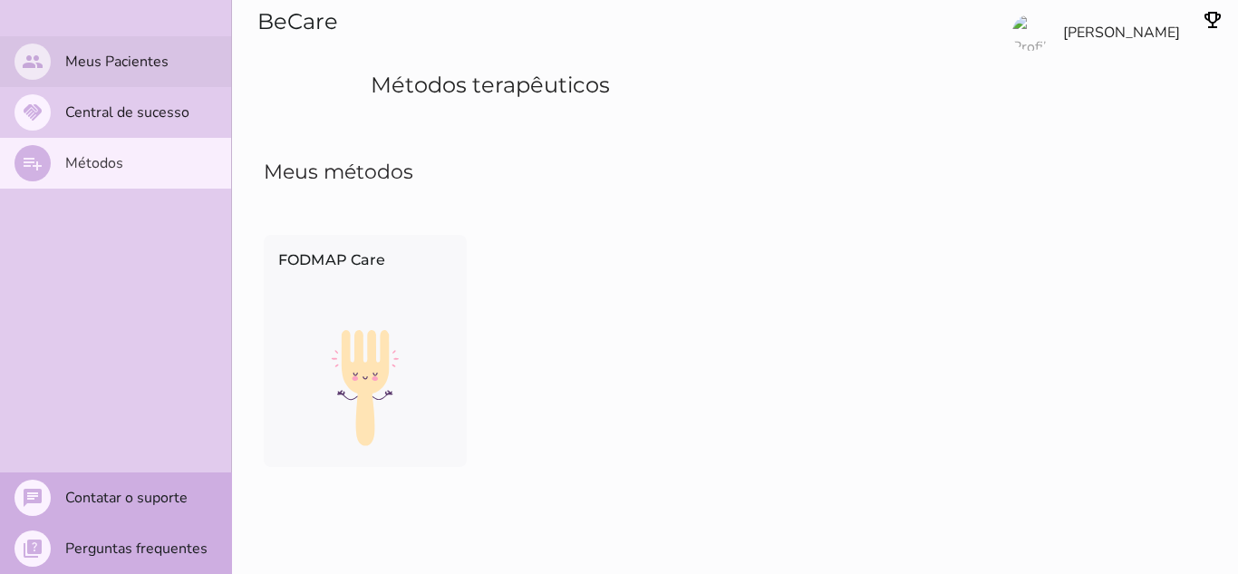
click at [0, 0] on slot "Meus Pacientes" at bounding box center [0, 0] width 0 height 0
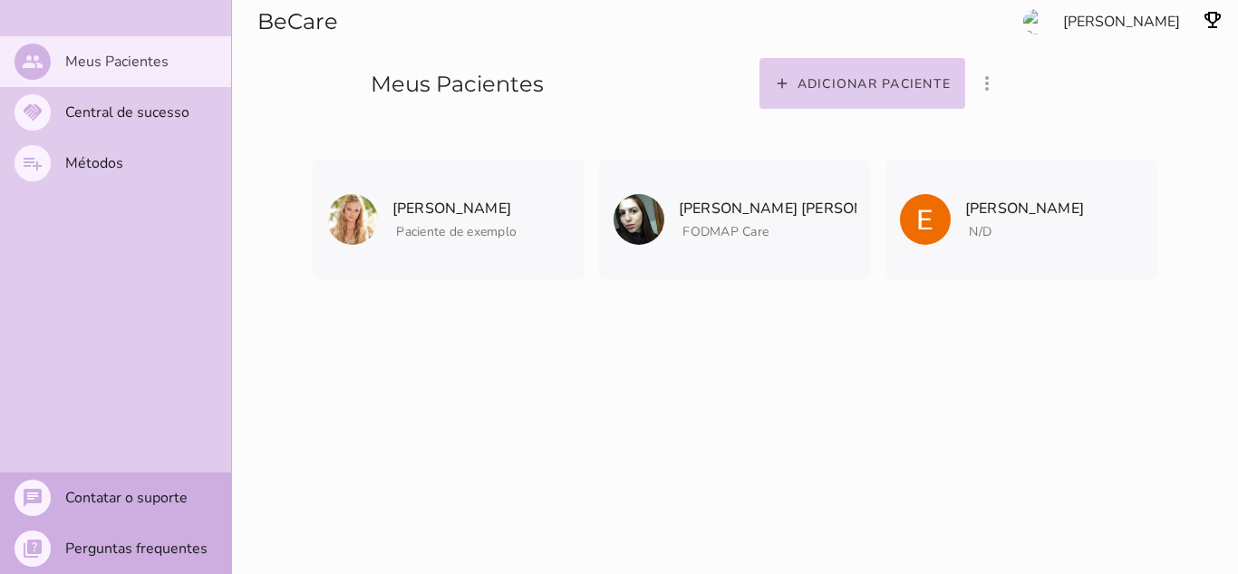
click at [0, 0] on slot "Meus Pacientes" at bounding box center [0, 0] width 0 height 0
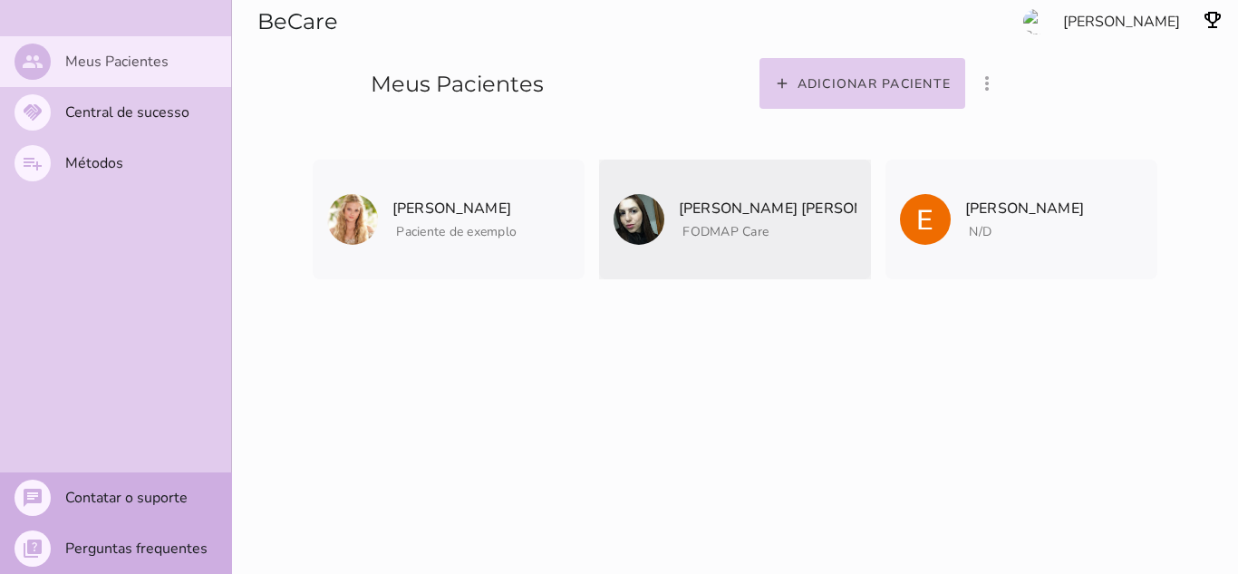
click at [733, 237] on span "FODMAP Care" at bounding box center [726, 231] width 86 height 17
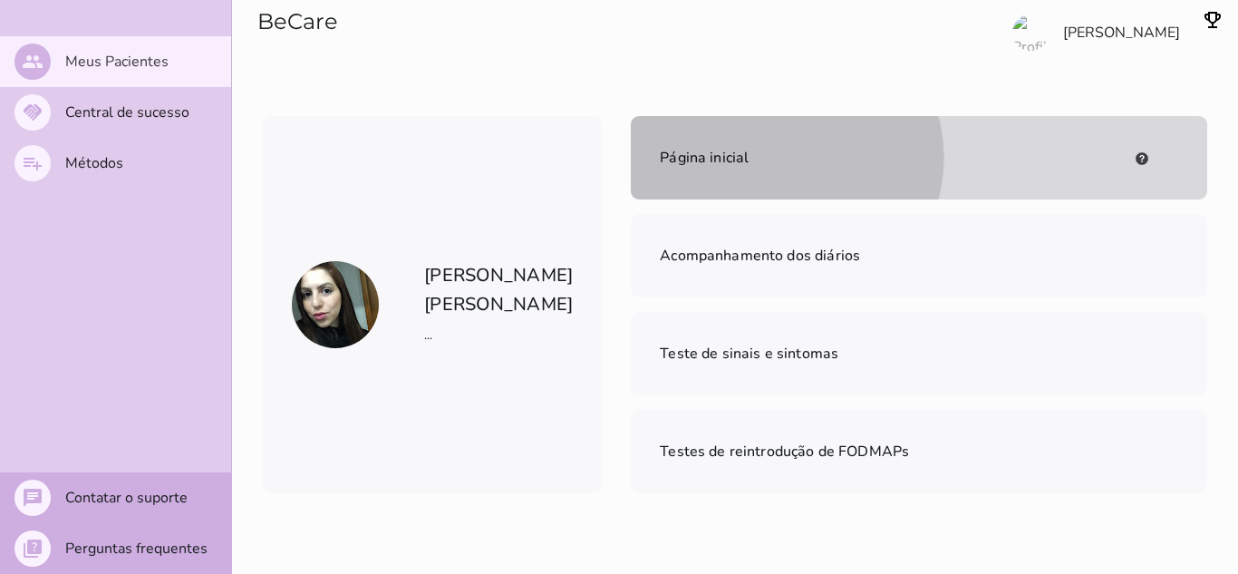
click at [673, 163] on span "Página inicial" at bounding box center [704, 158] width 89 height 20
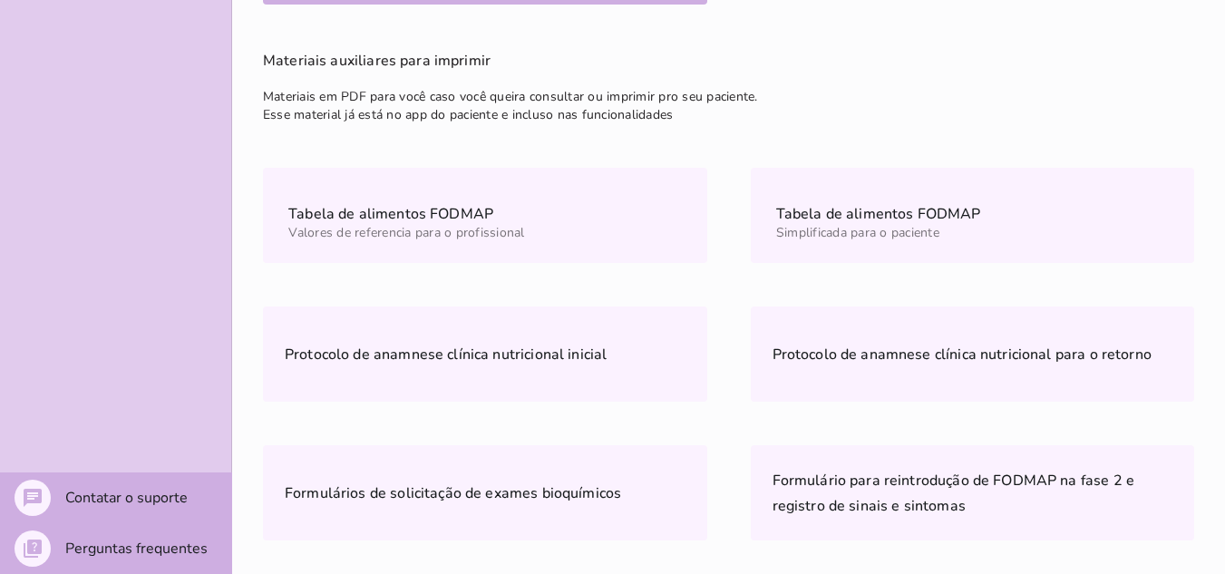
scroll to position [1179, 0]
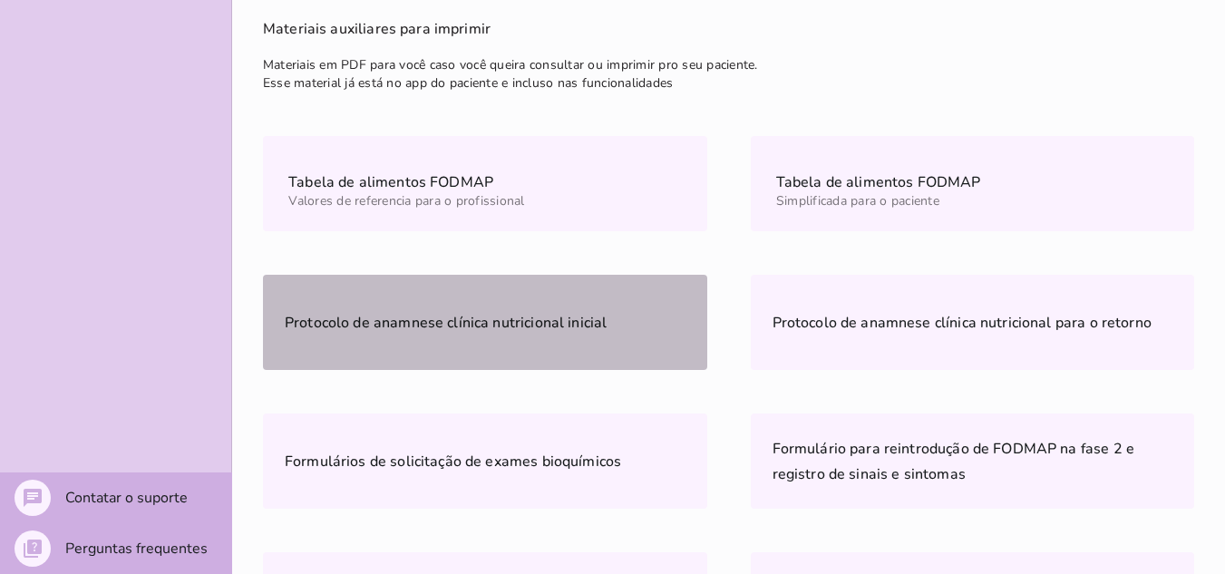
click at [0, 0] on slot "Protocolo de anamnese clínica nutricional inicial" at bounding box center [0, 0] width 0 height 0
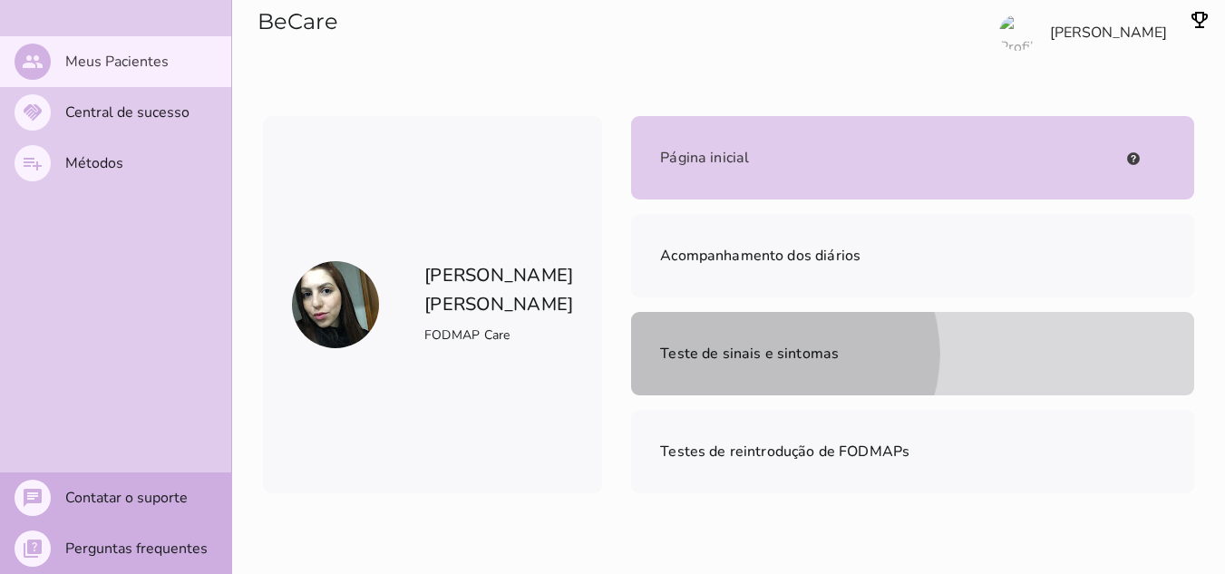
click at [782, 344] on span "Teste de sinais e sintomas" at bounding box center [749, 354] width 179 height 20
